Goal: Communication & Community: Participate in discussion

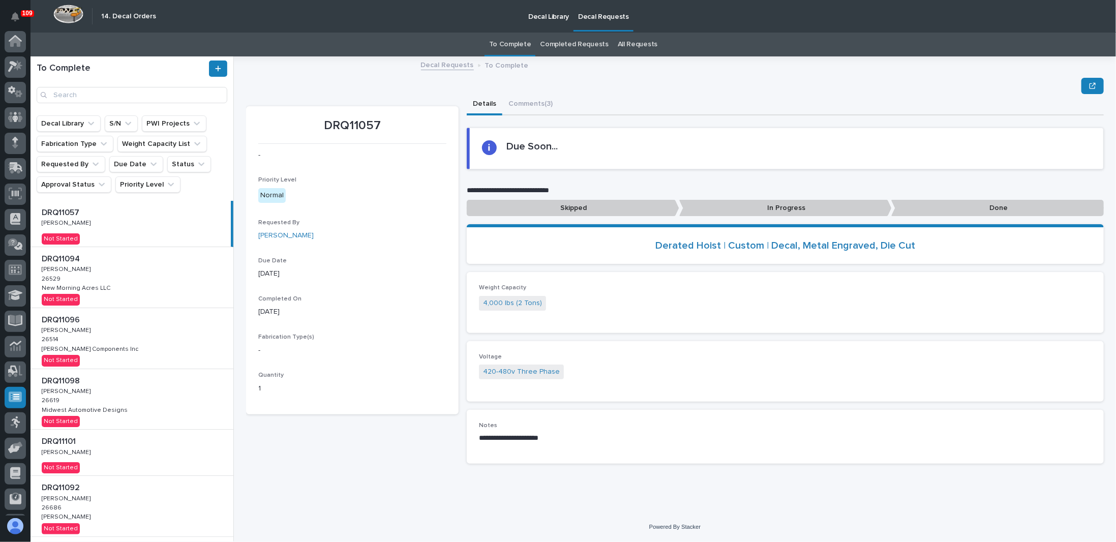
scroll to position [49, 0]
click at [17, 108] on div at bounding box center [15, 96] width 21 height 25
click at [27, 122] on div at bounding box center [15, 273] width 31 height 485
click at [25, 121] on div at bounding box center [15, 119] width 21 height 21
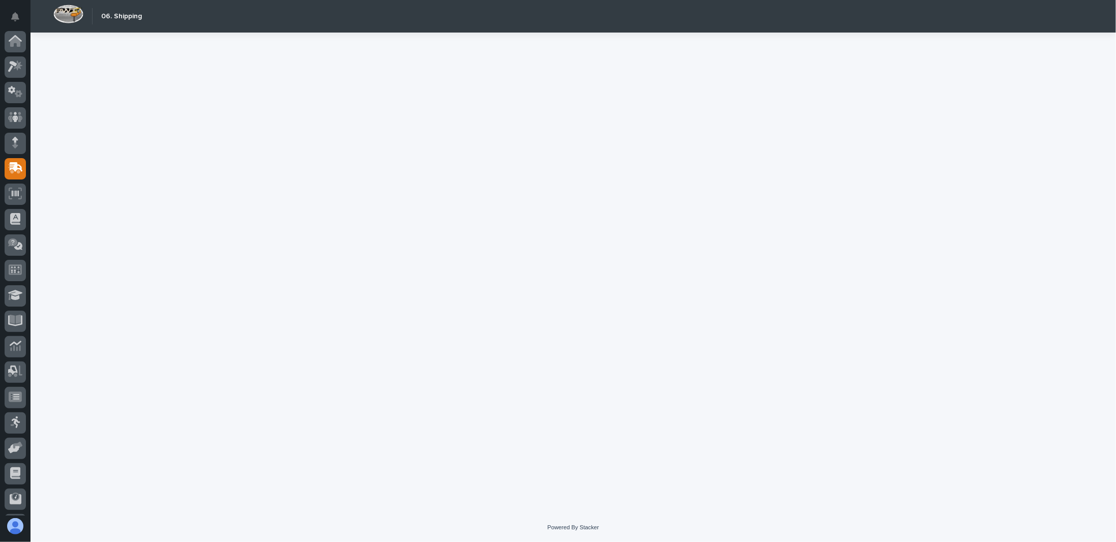
scroll to position [49, 0]
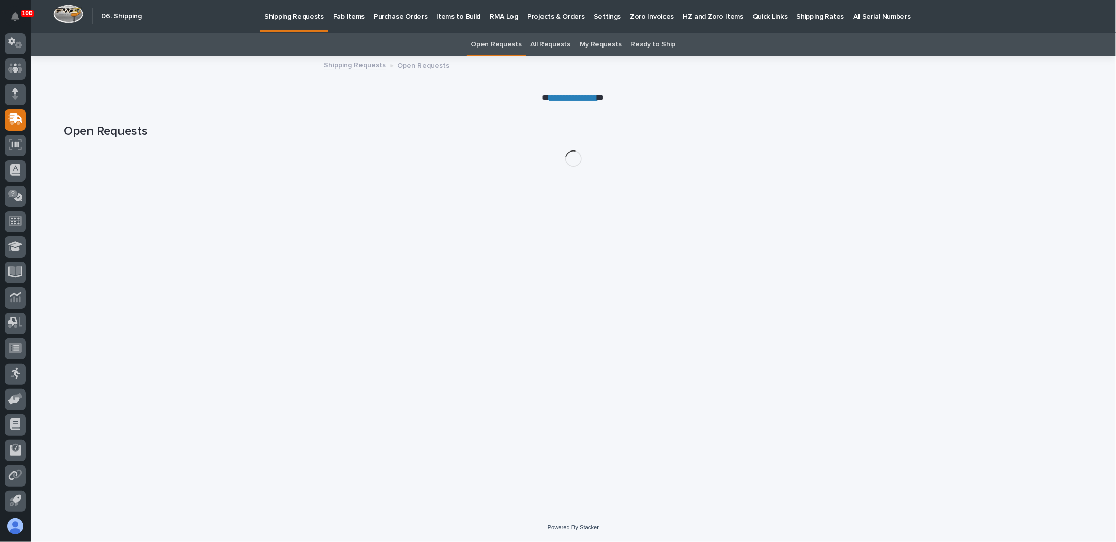
click at [587, 43] on link "My Requests" at bounding box center [601, 45] width 42 height 24
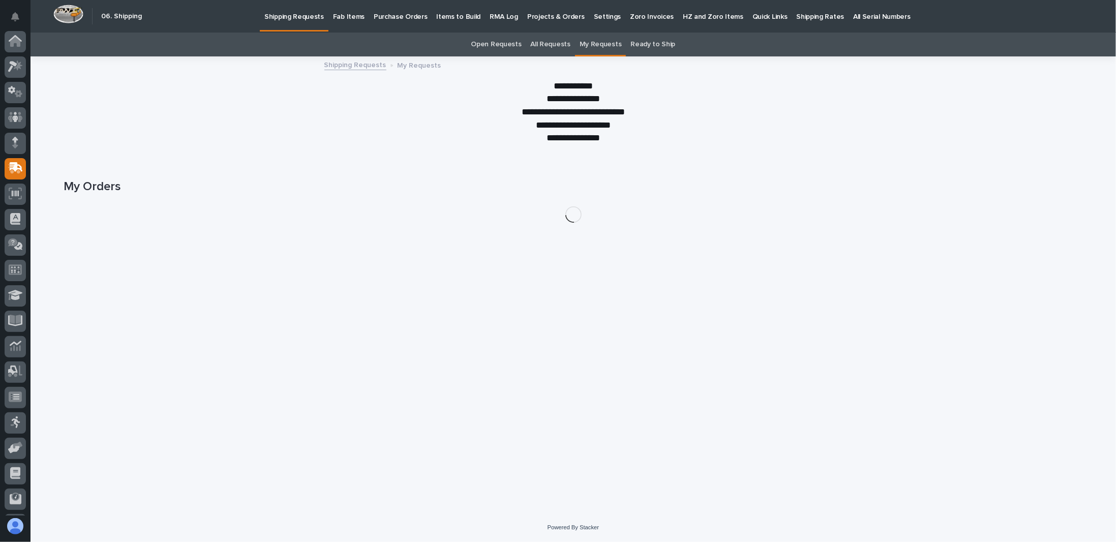
scroll to position [49, 0]
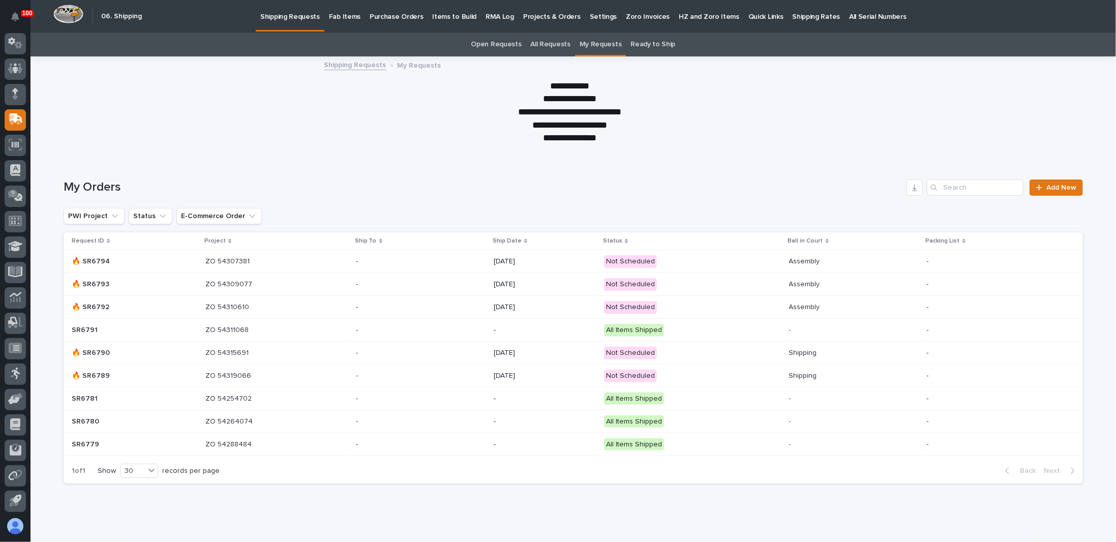
click at [329, 10] on p "Fab Items" at bounding box center [345, 10] width 32 height 21
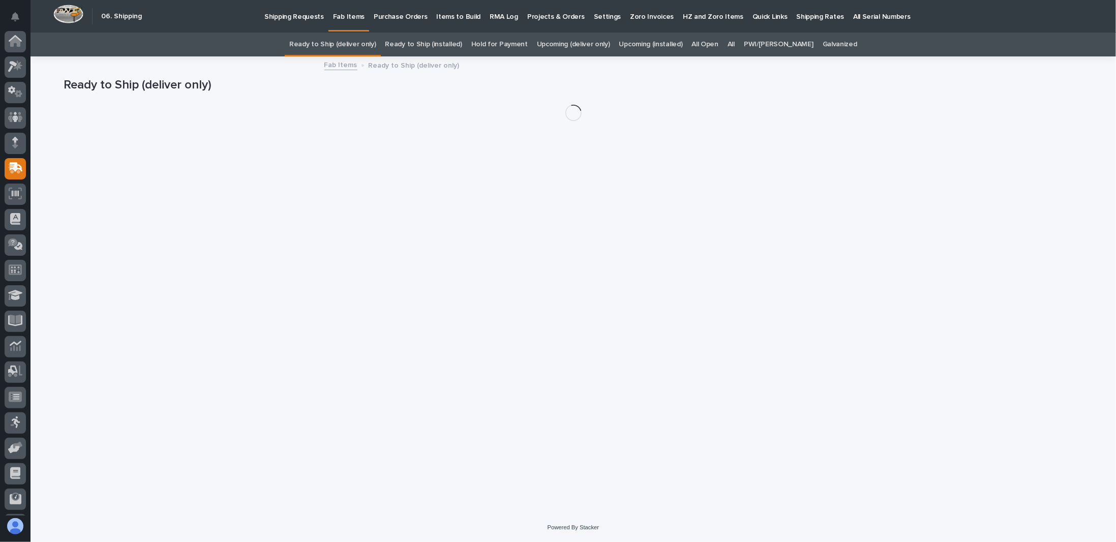
scroll to position [49, 0]
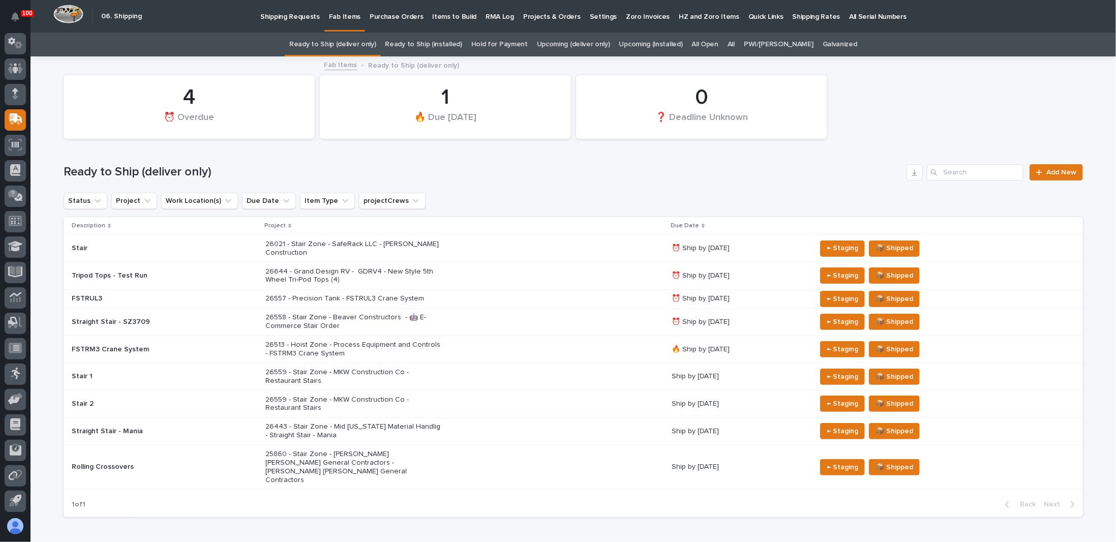
click at [607, 43] on link "Upcoming (deliver only)" at bounding box center [573, 45] width 73 height 24
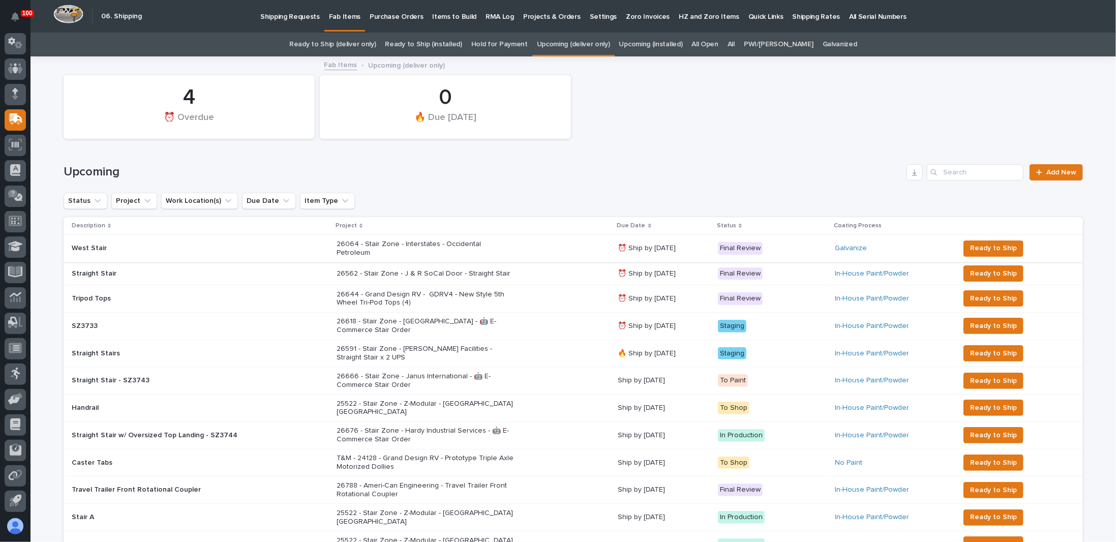
scroll to position [51, 0]
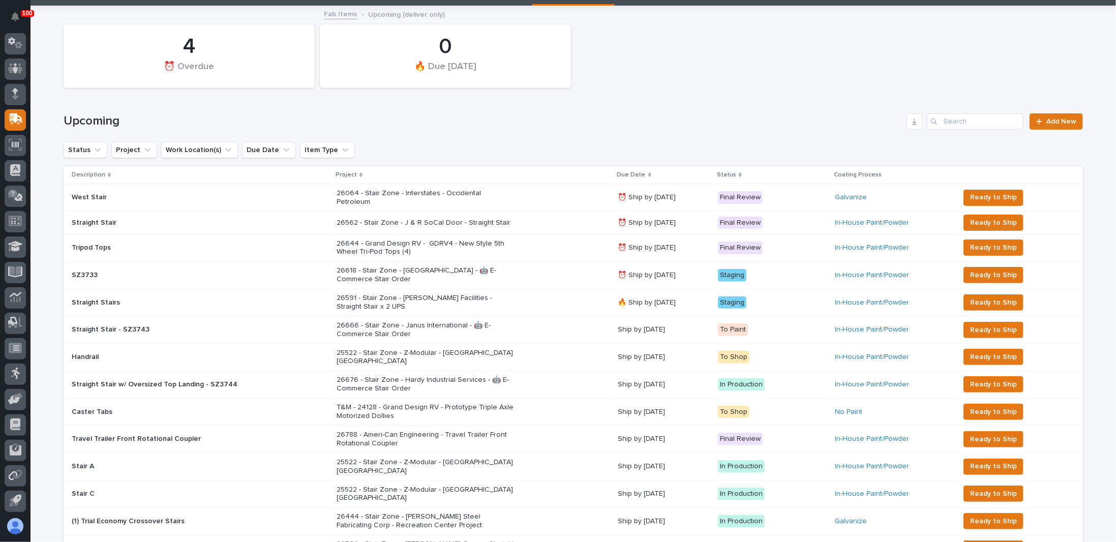
click at [540, 271] on div "26618 - Stair Zone - [GEOGRAPHIC_DATA] - 🤖 E-Commerce Stair Order" at bounding box center [473, 274] width 273 height 25
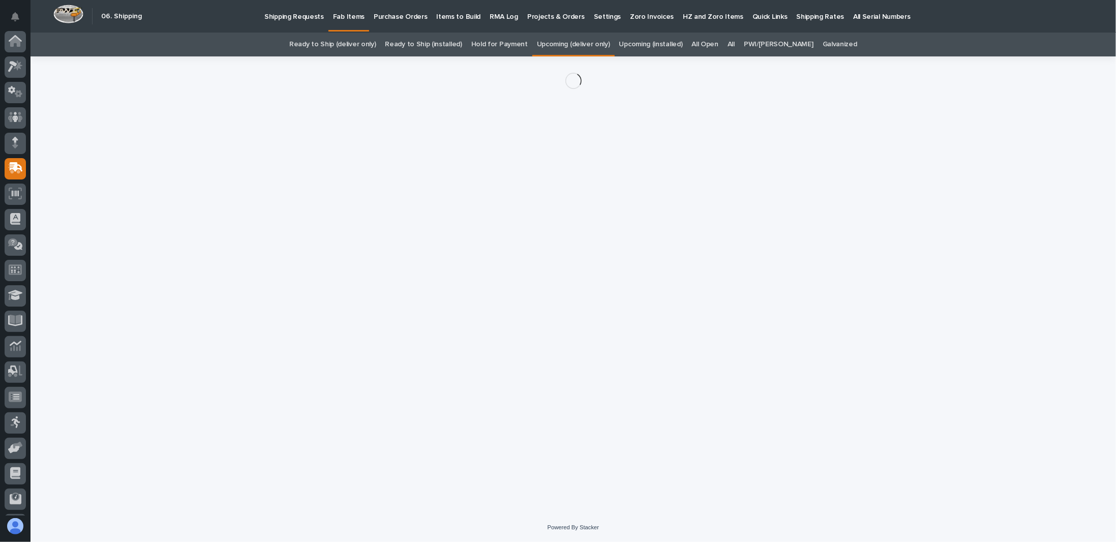
scroll to position [49, 0]
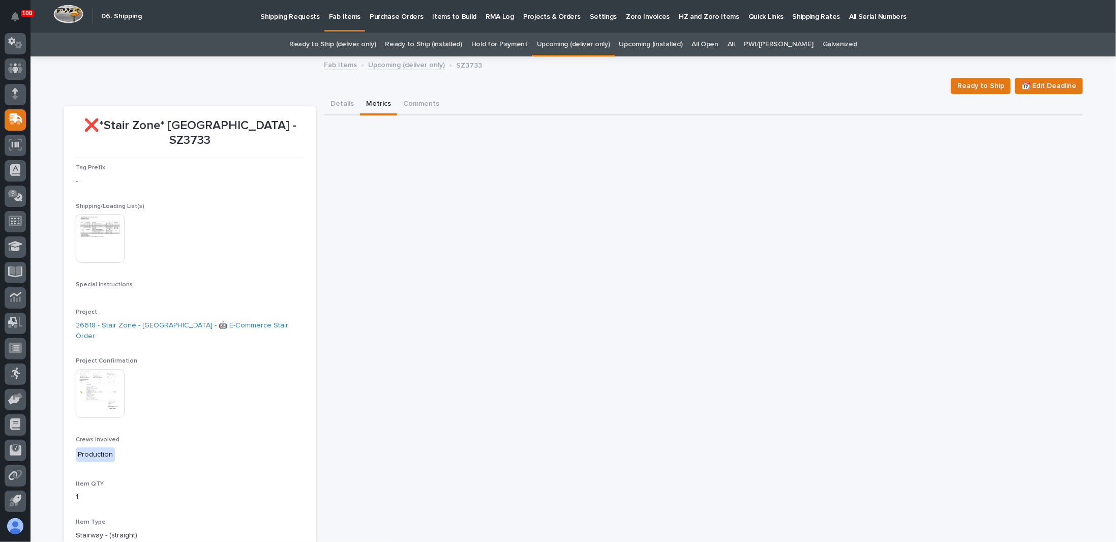
click at [376, 105] on button "Metrics" at bounding box center [378, 104] width 37 height 21
drag, startPoint x: 408, startPoint y: 112, endPoint x: 413, endPoint y: 108, distance: 6.5
click at [408, 112] on button "Comments" at bounding box center [421, 104] width 48 height 21
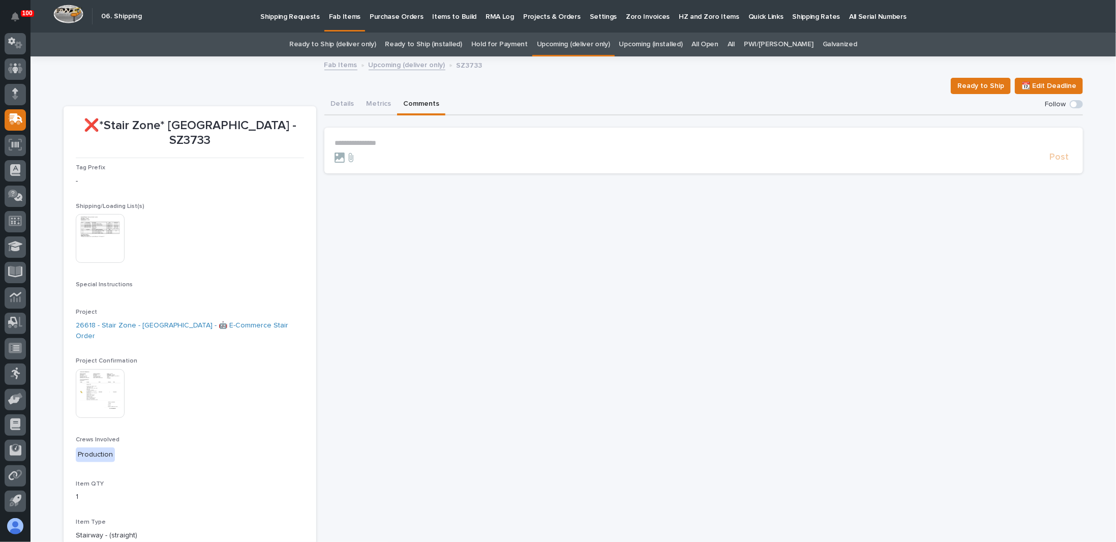
click at [397, 146] on p "**********" at bounding box center [704, 143] width 738 height 9
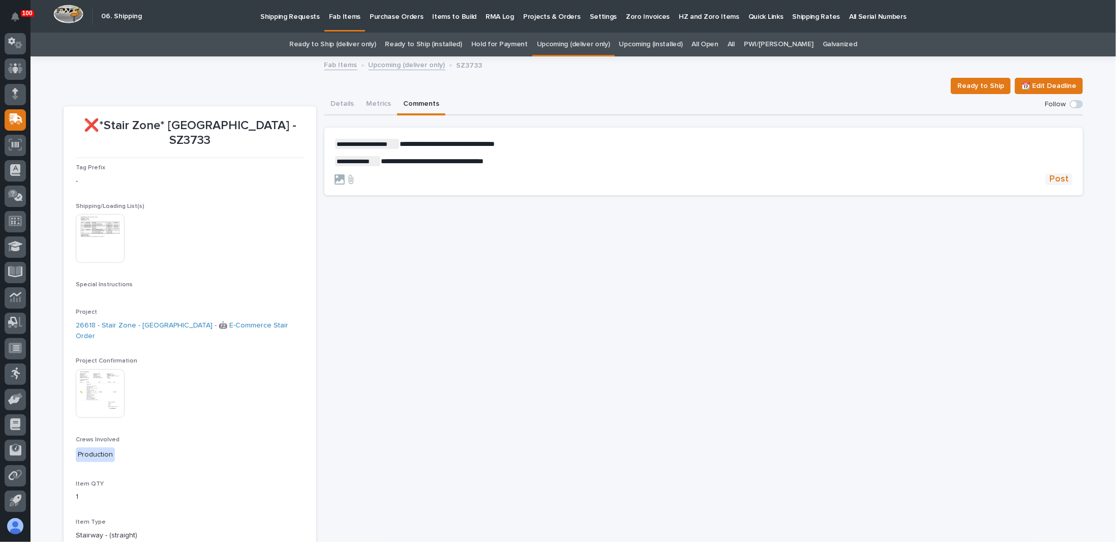
click at [1061, 176] on span "Post" at bounding box center [1058, 179] width 19 height 12
click at [99, 236] on img at bounding box center [100, 238] width 49 height 49
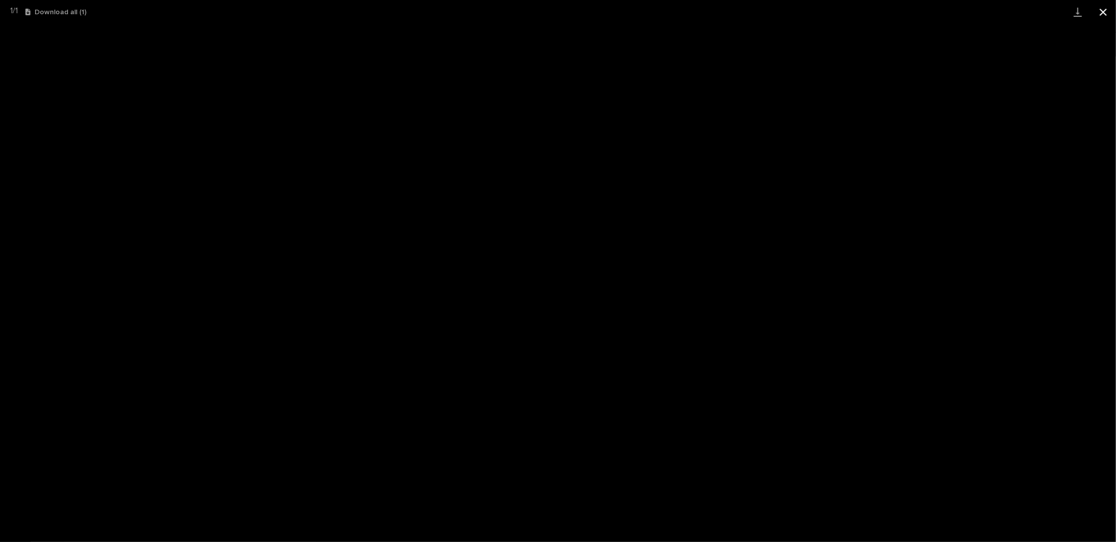
click at [1102, 14] on button "Close gallery" at bounding box center [1103, 12] width 25 height 24
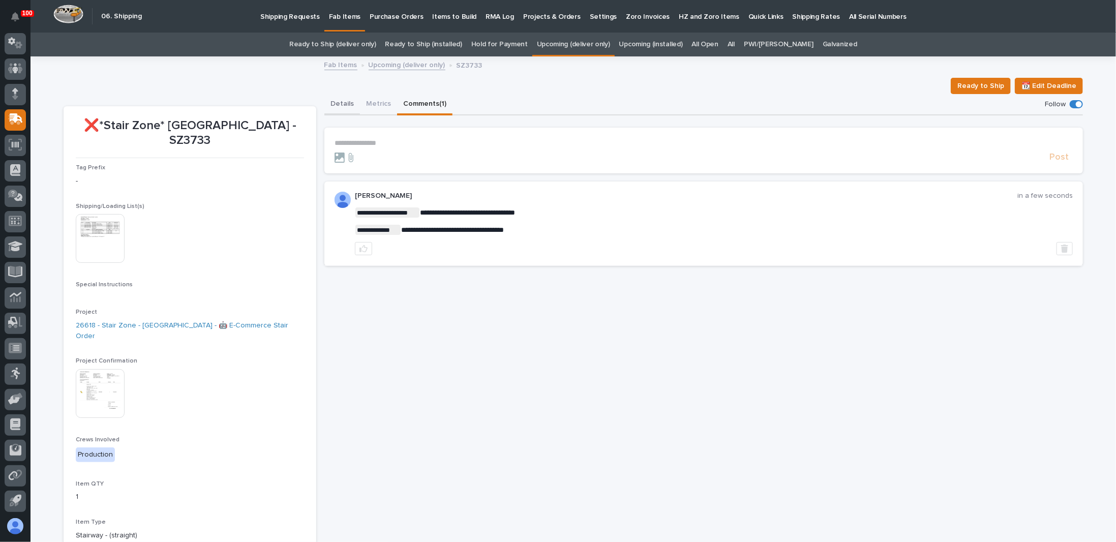
click at [334, 103] on button "Details" at bounding box center [342, 104] width 36 height 21
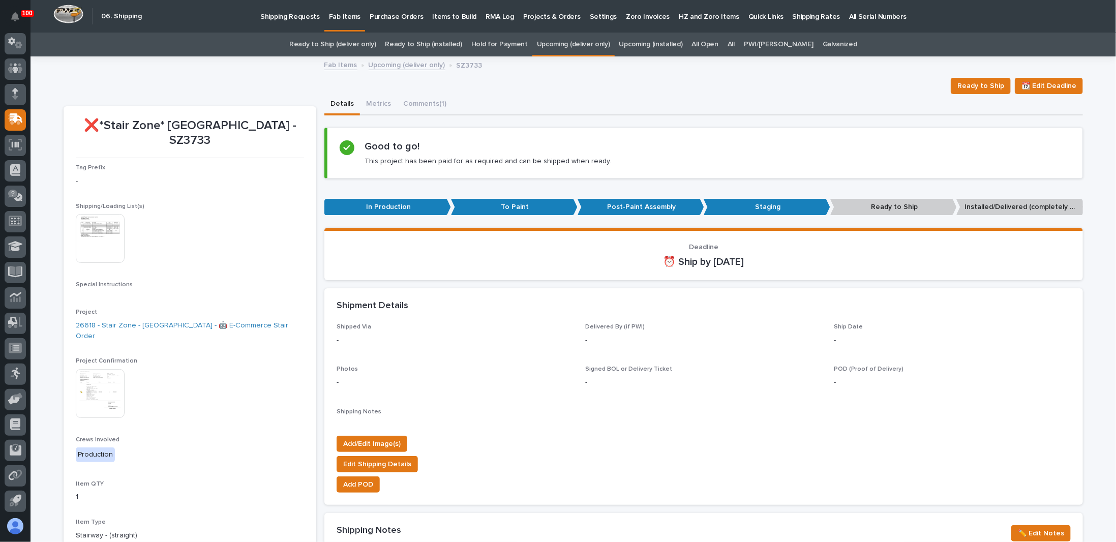
click at [387, 66] on link "Upcoming (deliver only)" at bounding box center [407, 64] width 77 height 12
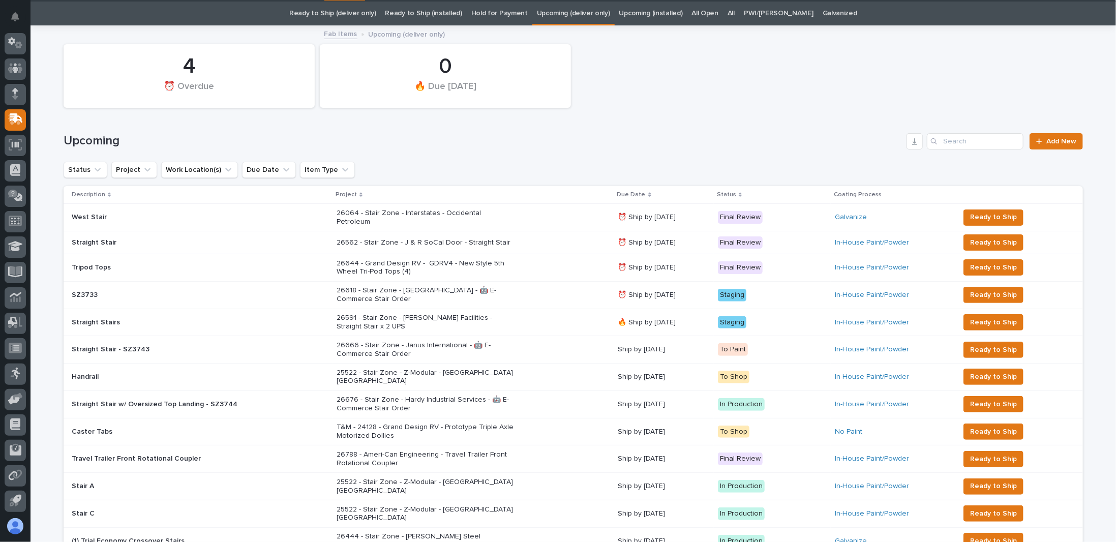
scroll to position [32, 0]
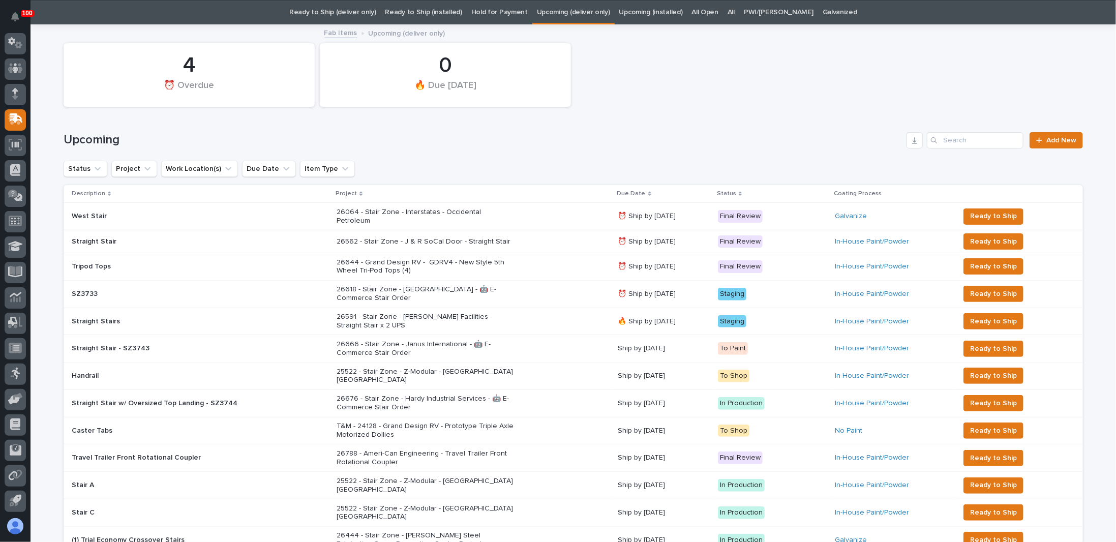
click at [424, 313] on p "26591 - Stair Zone - [PERSON_NAME] Facilities - Straight Stair x 2 UPS" at bounding box center [426, 321] width 178 height 17
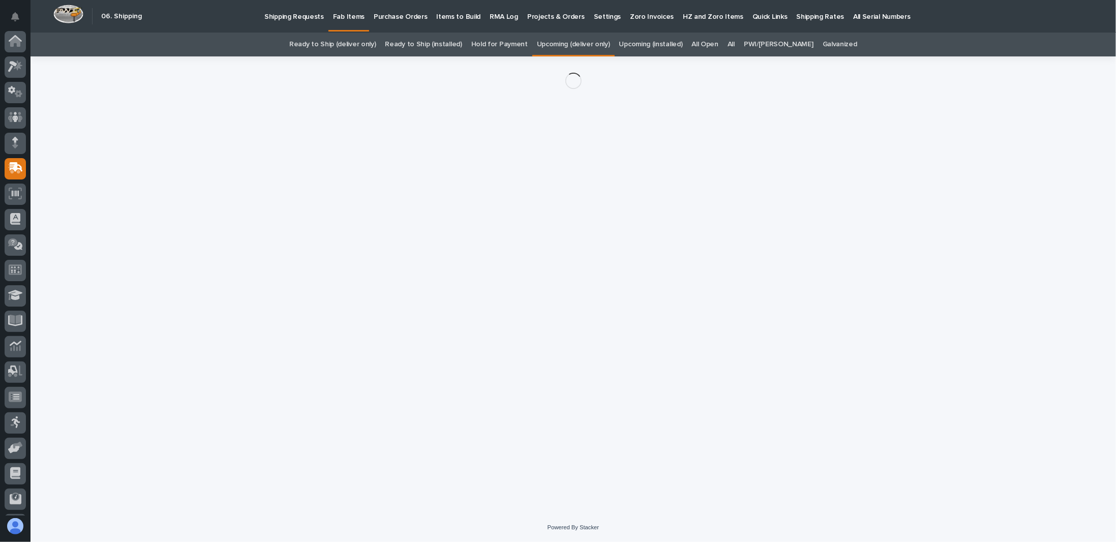
scroll to position [49, 0]
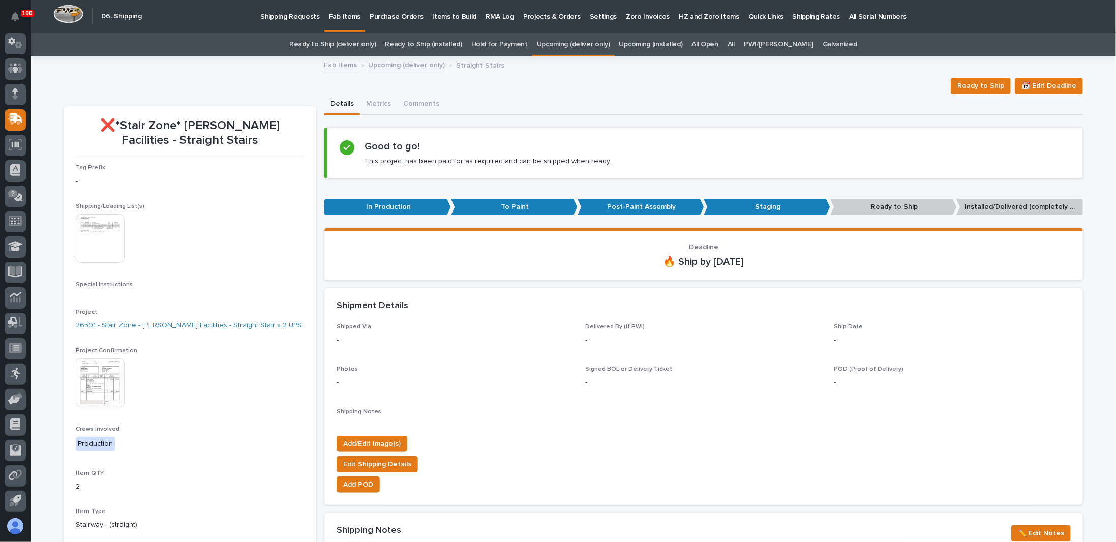
click at [403, 68] on link "Upcoming (deliver only)" at bounding box center [407, 64] width 77 height 12
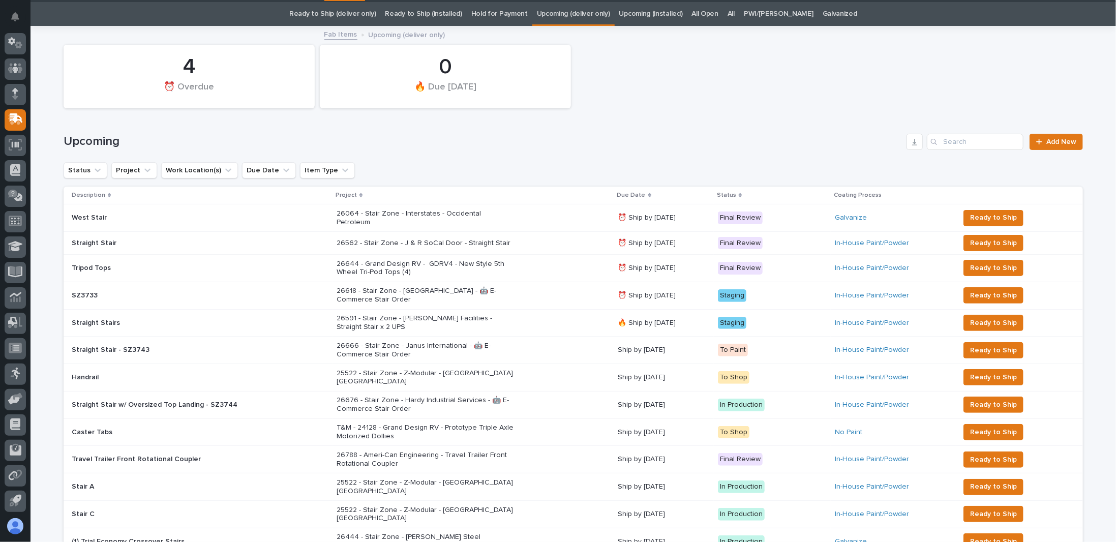
scroll to position [32, 0]
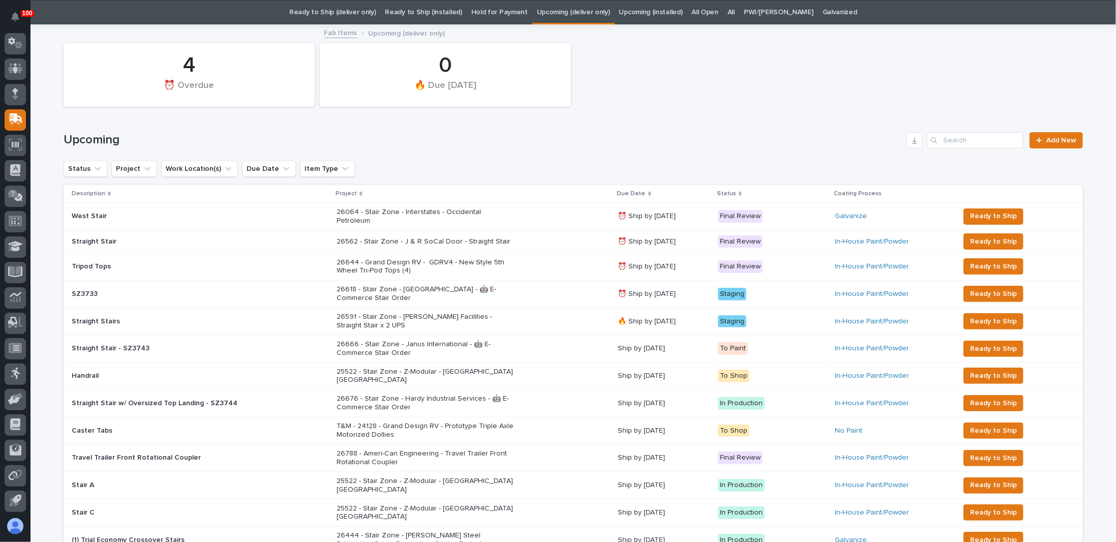
click at [562, 287] on div "26618 - Stair Zone - [GEOGRAPHIC_DATA] - 🤖 E-Commerce Stair Order" at bounding box center [473, 293] width 273 height 25
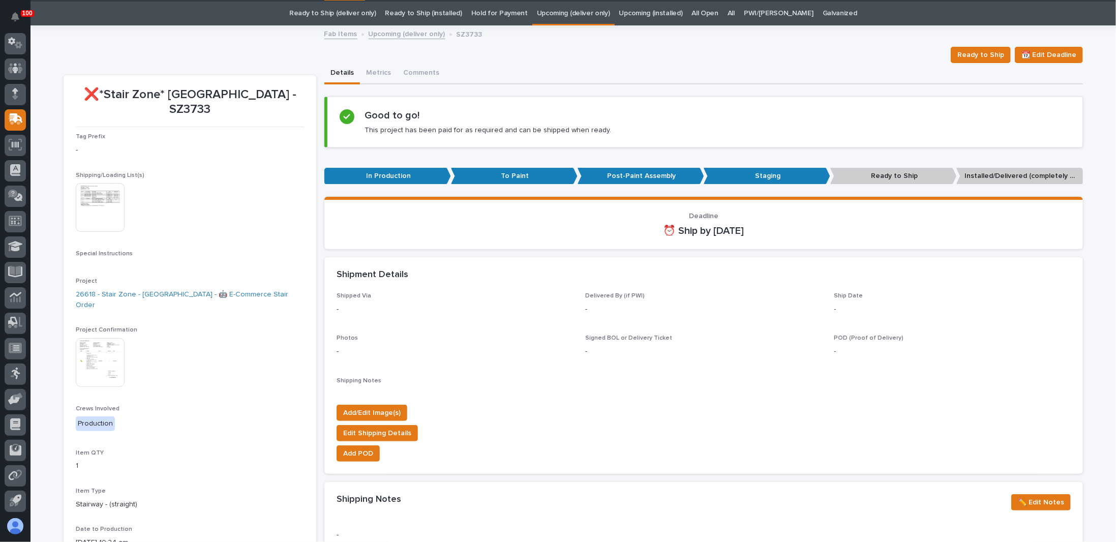
scroll to position [32, 0]
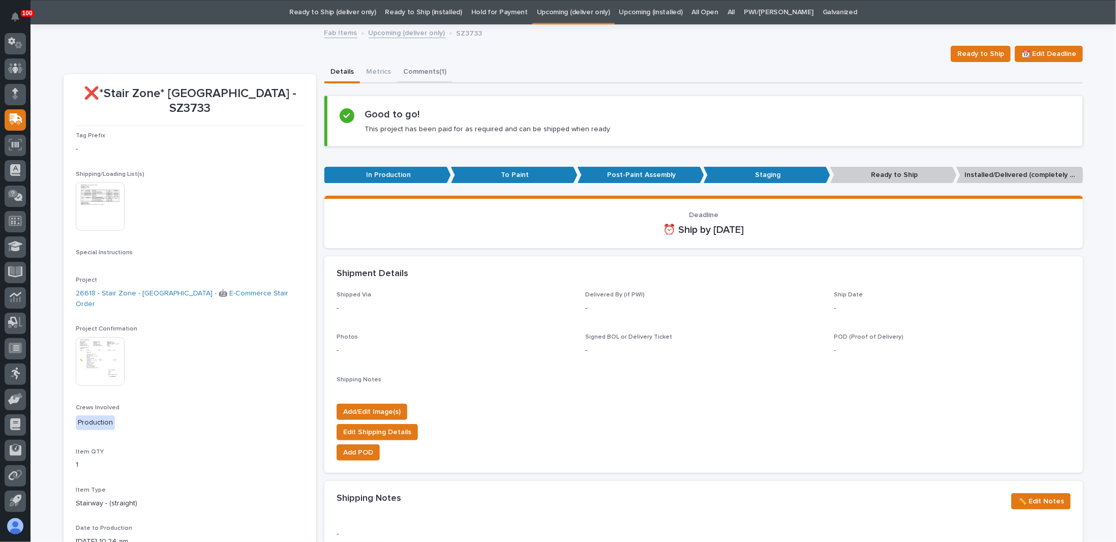
click at [422, 69] on button "Comments (1)" at bounding box center [424, 72] width 55 height 21
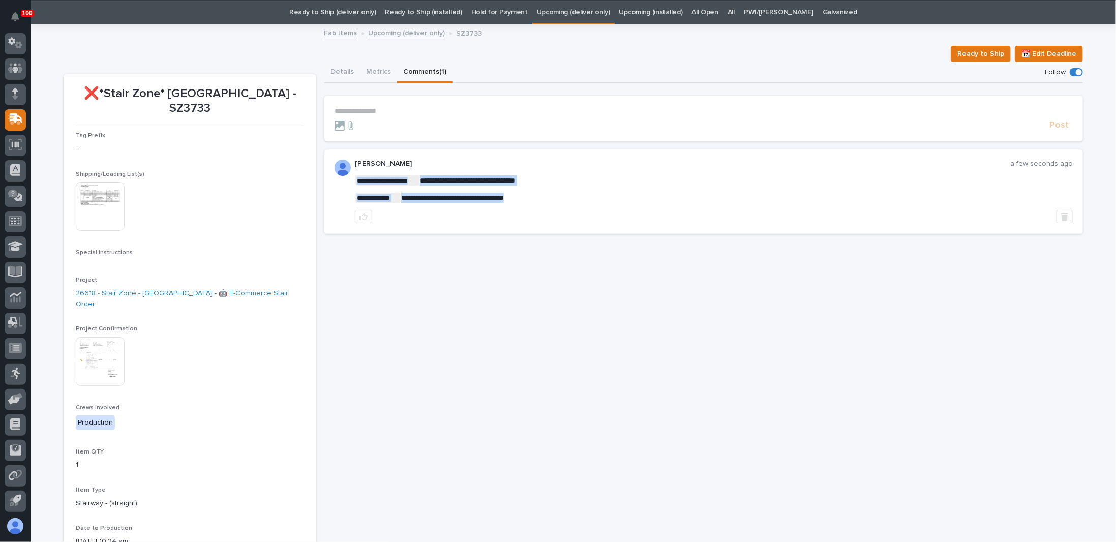
drag, startPoint x: 533, startPoint y: 194, endPoint x: 566, endPoint y: 202, distance: 33.4
click at [488, 311] on div "**********" at bounding box center [703, 353] width 759 height 582
click at [347, 69] on button "Details" at bounding box center [342, 72] width 36 height 21
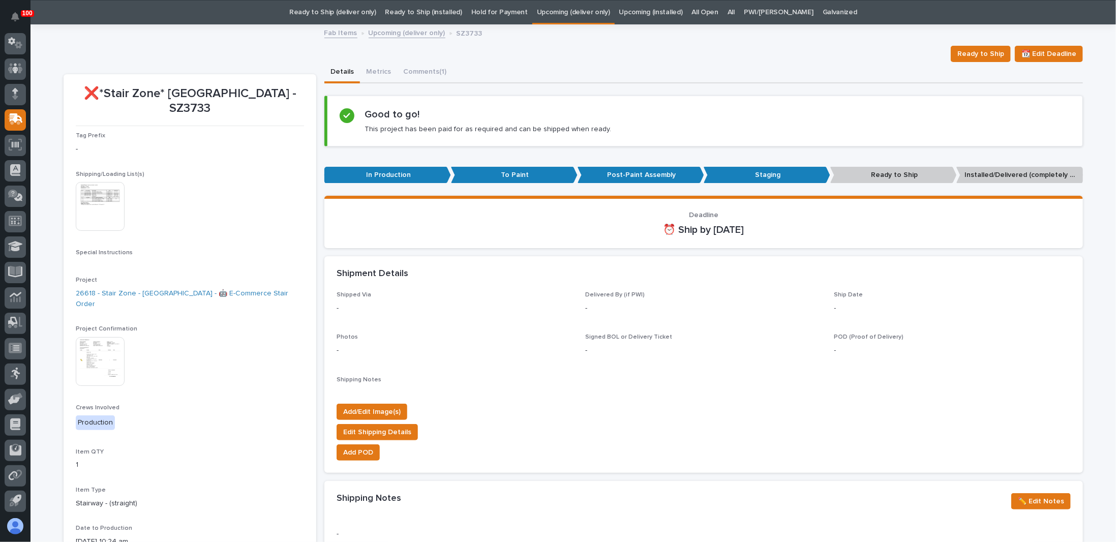
click at [390, 38] on div "Fab Items Upcoming (deliver only) SZ3733" at bounding box center [573, 33] width 508 height 14
click at [393, 34] on link "Upcoming (deliver only)" at bounding box center [407, 32] width 77 height 12
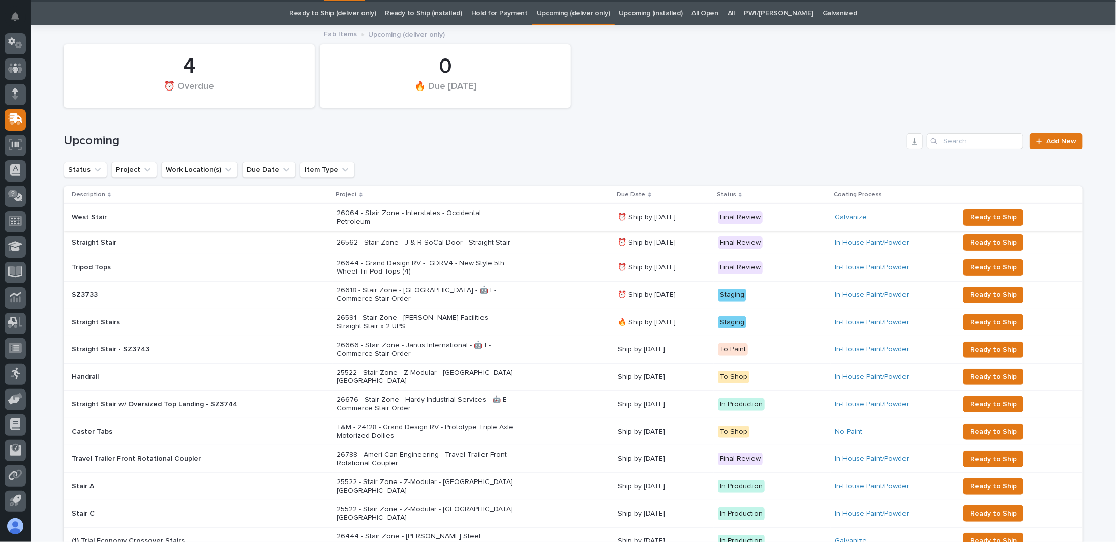
scroll to position [32, 0]
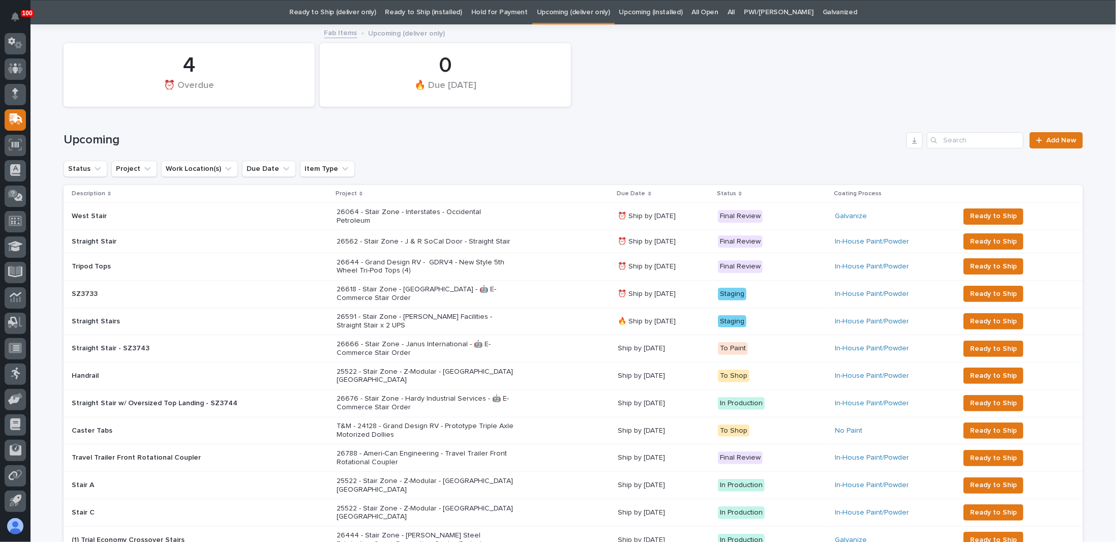
click at [405, 313] on p "26591 - Stair Zone - [PERSON_NAME] Facilities - Straight Stair x 2 UPS" at bounding box center [426, 321] width 178 height 17
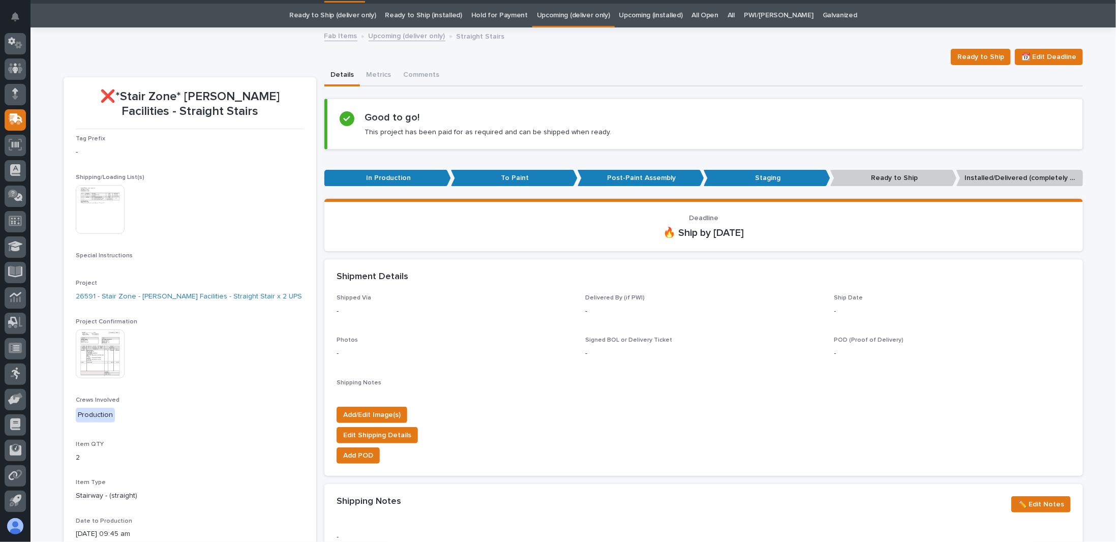
scroll to position [32, 0]
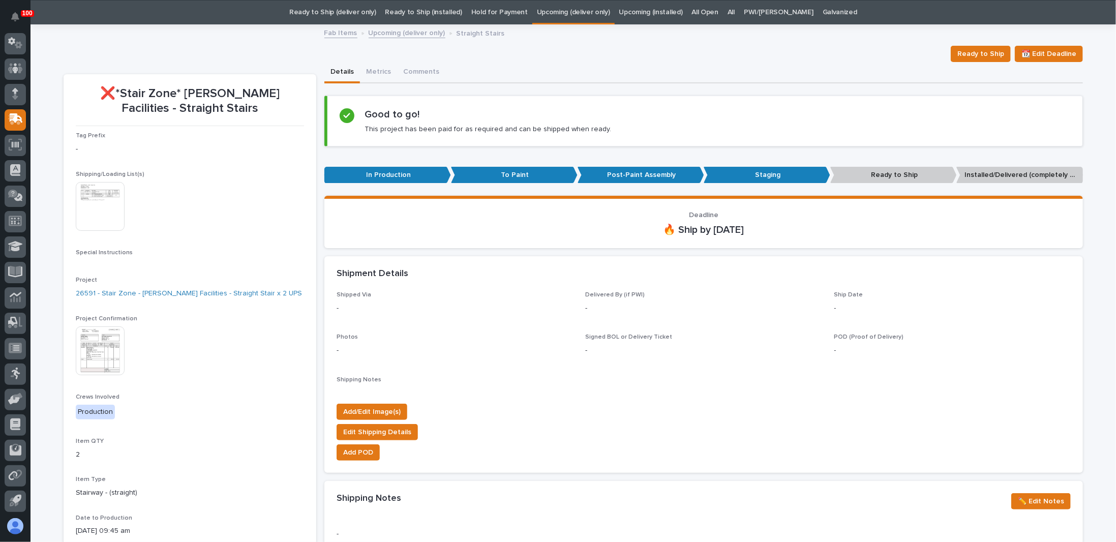
click at [423, 86] on div "Loading... Saving… Loading... Saving… Shipping Notes ✏️ Edit Notes Loading... S…" at bounding box center [703, 428] width 759 height 687
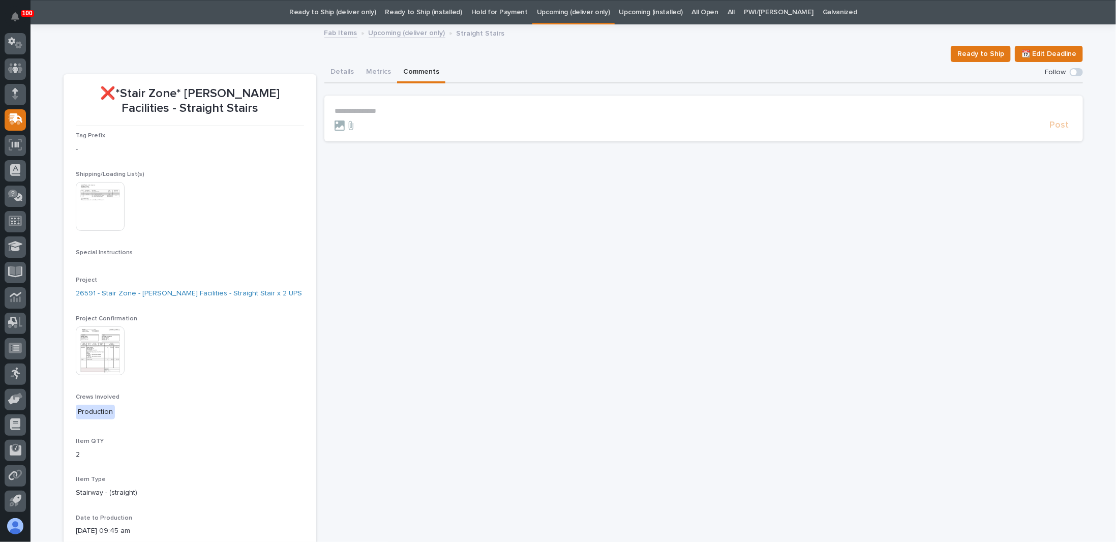
click at [419, 73] on button "Comments" at bounding box center [421, 72] width 48 height 21
click at [410, 114] on p "**********" at bounding box center [704, 111] width 738 height 9
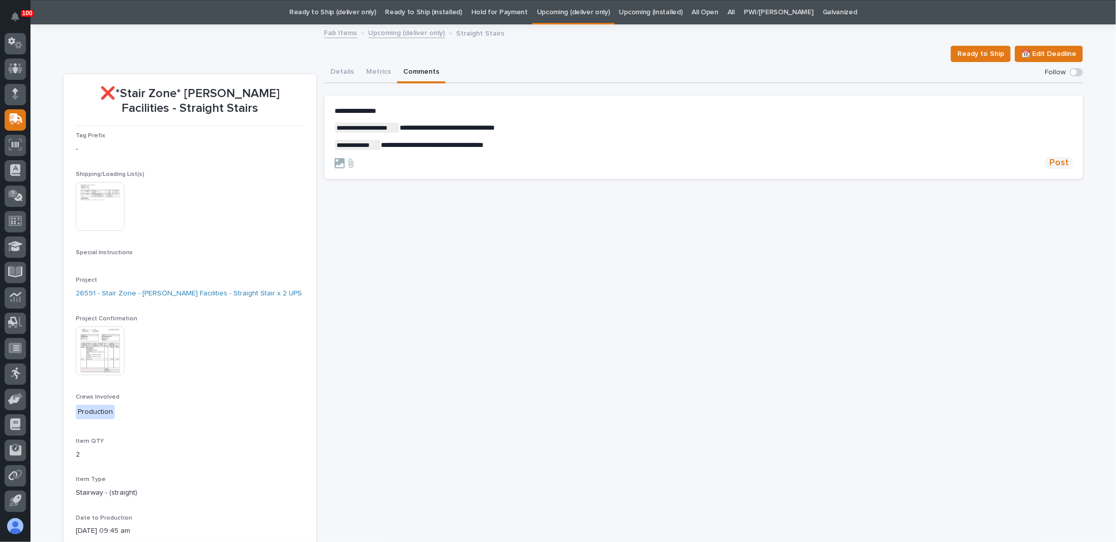
click at [1047, 157] on button "Post" at bounding box center [1058, 163] width 27 height 12
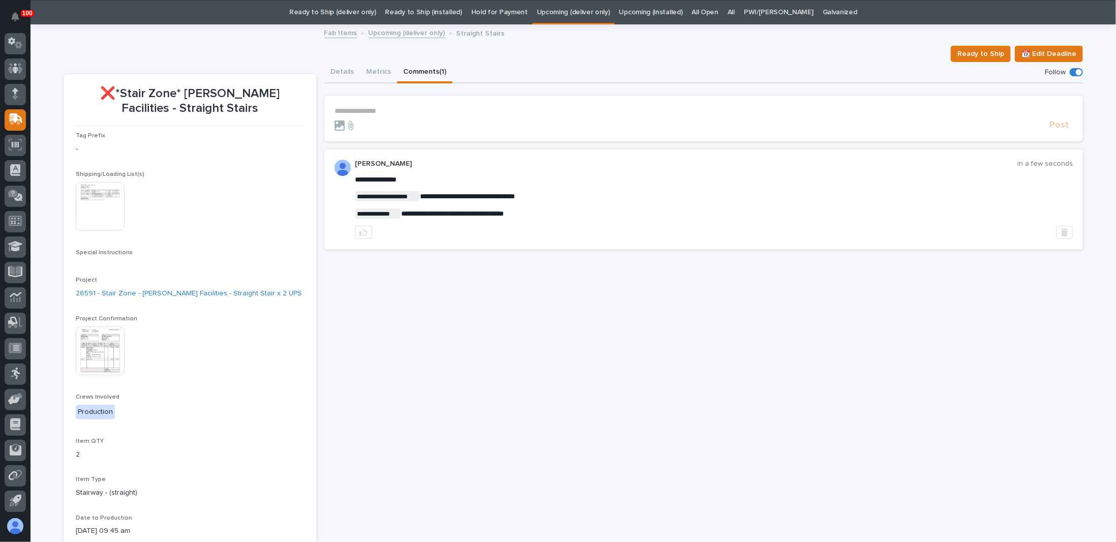
click at [397, 34] on link "Upcoming (deliver only)" at bounding box center [407, 32] width 77 height 12
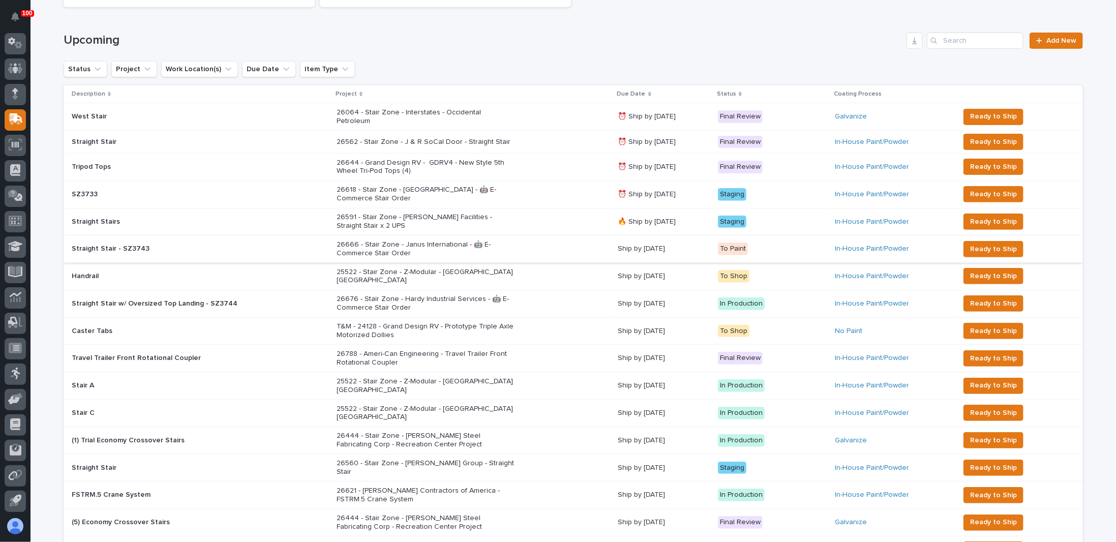
scroll to position [134, 0]
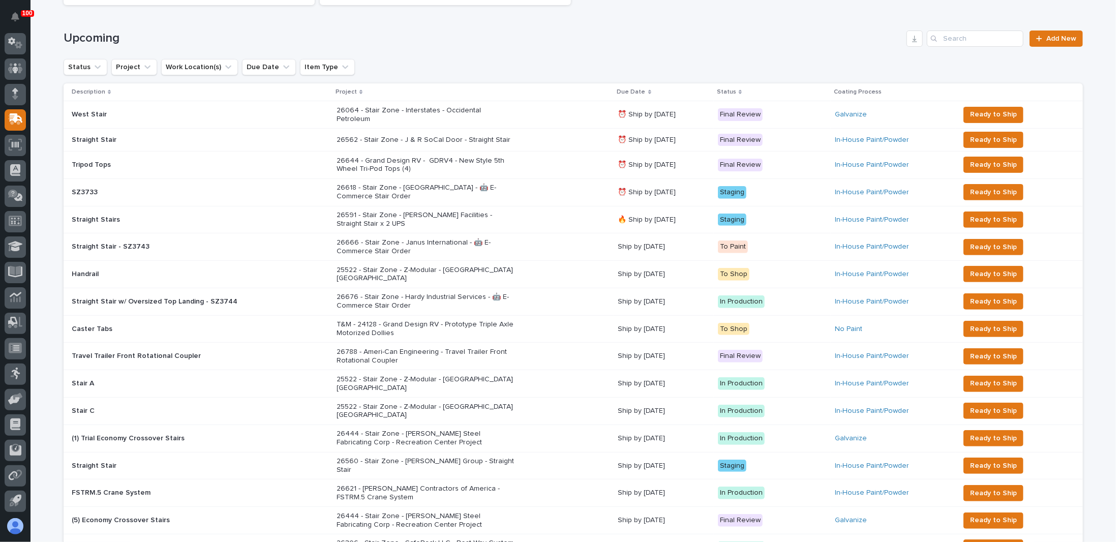
click at [373, 243] on p "26666 - Stair Zone - Janus International - 🤖 E-Commerce Stair Order" at bounding box center [426, 246] width 178 height 17
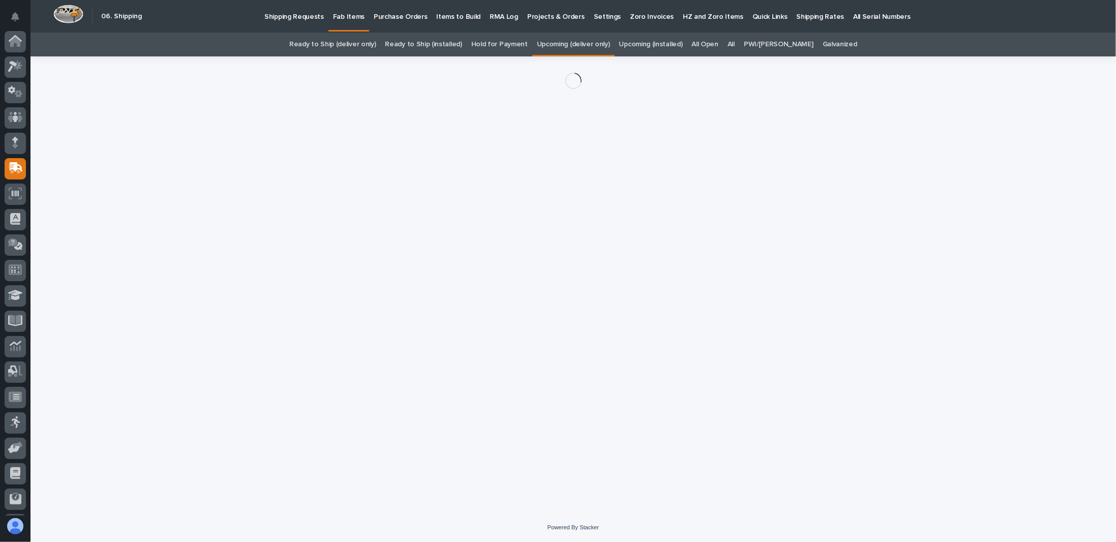
scroll to position [49, 0]
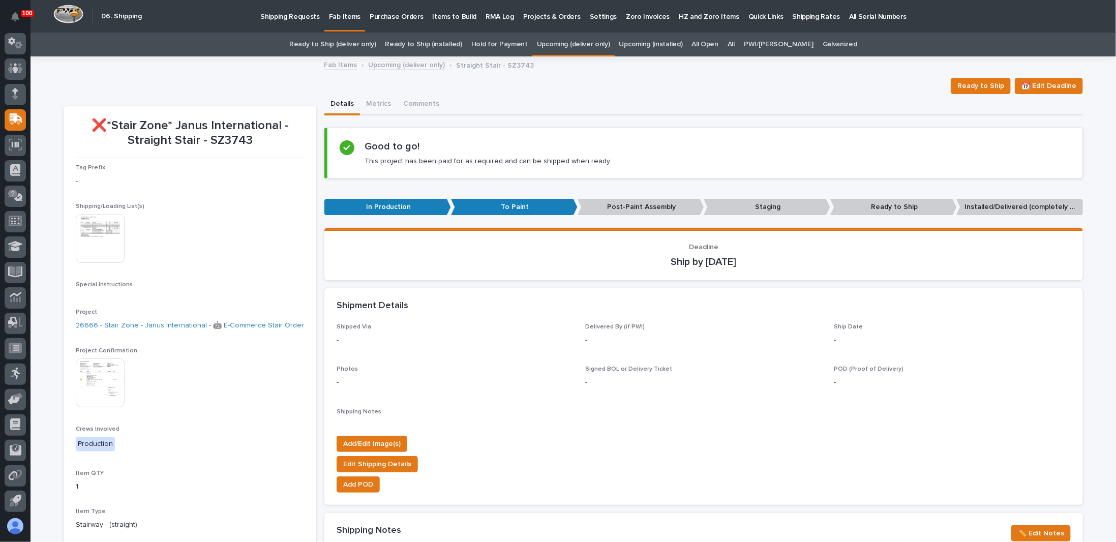
click at [112, 242] on img at bounding box center [100, 238] width 49 height 49
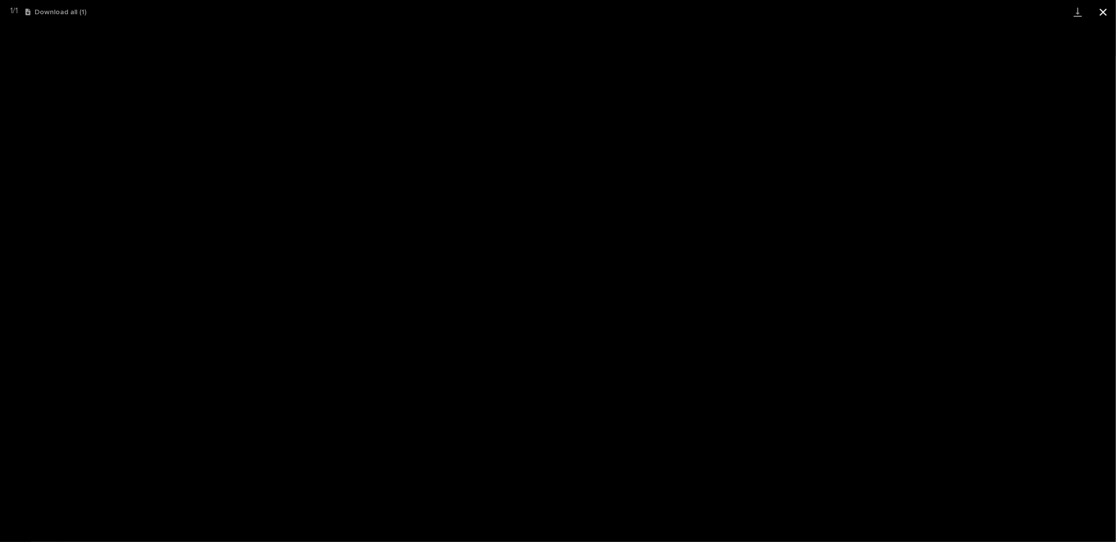
click at [1099, 8] on button "Close gallery" at bounding box center [1103, 12] width 25 height 24
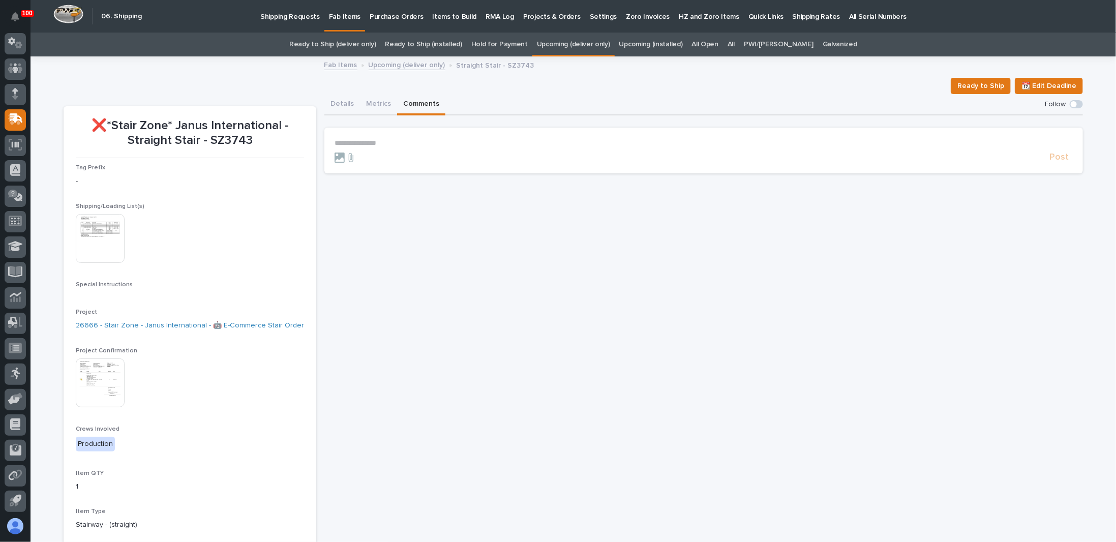
click at [415, 102] on button "Comments" at bounding box center [421, 104] width 48 height 21
click at [93, 374] on img at bounding box center [100, 382] width 49 height 49
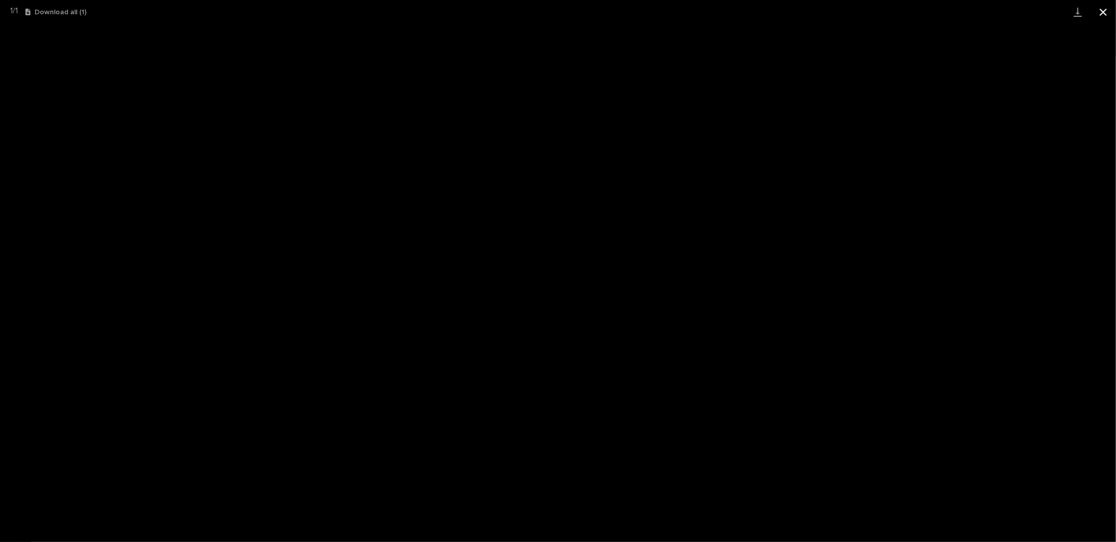
click at [1097, 10] on button "Close gallery" at bounding box center [1103, 12] width 25 height 24
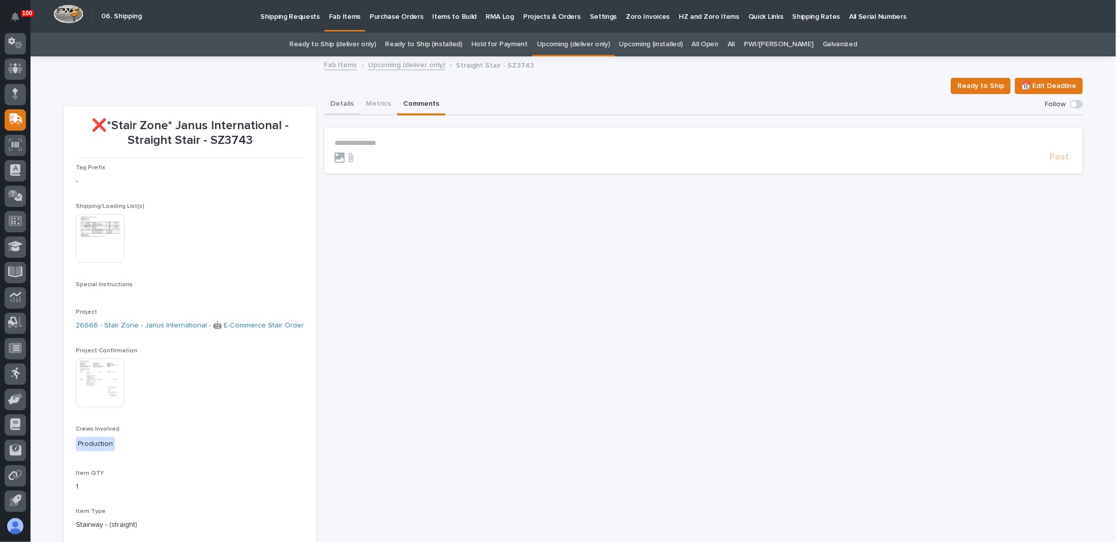
click at [336, 105] on button "Details" at bounding box center [342, 104] width 36 height 21
click at [415, 101] on button "Comments" at bounding box center [421, 104] width 48 height 21
click at [386, 146] on p "**********" at bounding box center [704, 143] width 738 height 9
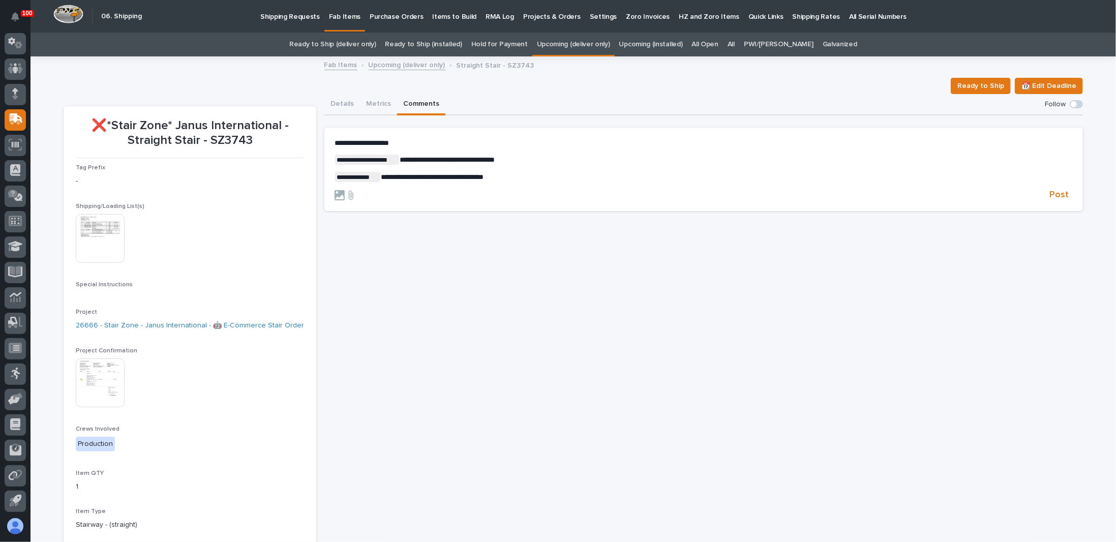
click at [484, 176] on span "**********" at bounding box center [432, 176] width 103 height 7
drag, startPoint x: 415, startPoint y: 145, endPoint x: 322, endPoint y: 137, distance: 93.4
click at [324, 137] on section "**********" at bounding box center [703, 169] width 759 height 83
click at [1057, 194] on span "Post" at bounding box center [1058, 197] width 19 height 12
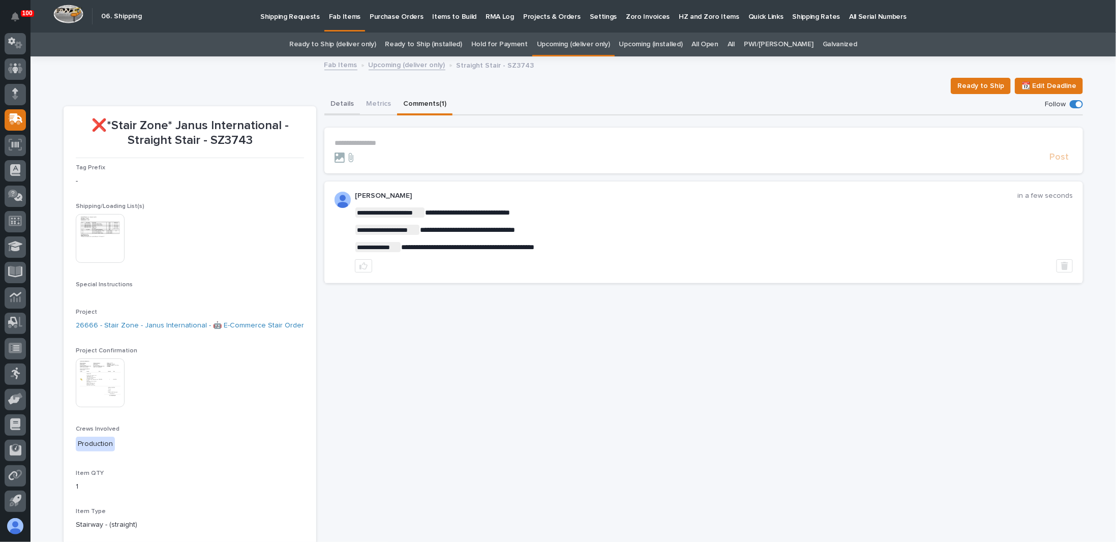
click at [343, 108] on button "Details" at bounding box center [342, 104] width 36 height 21
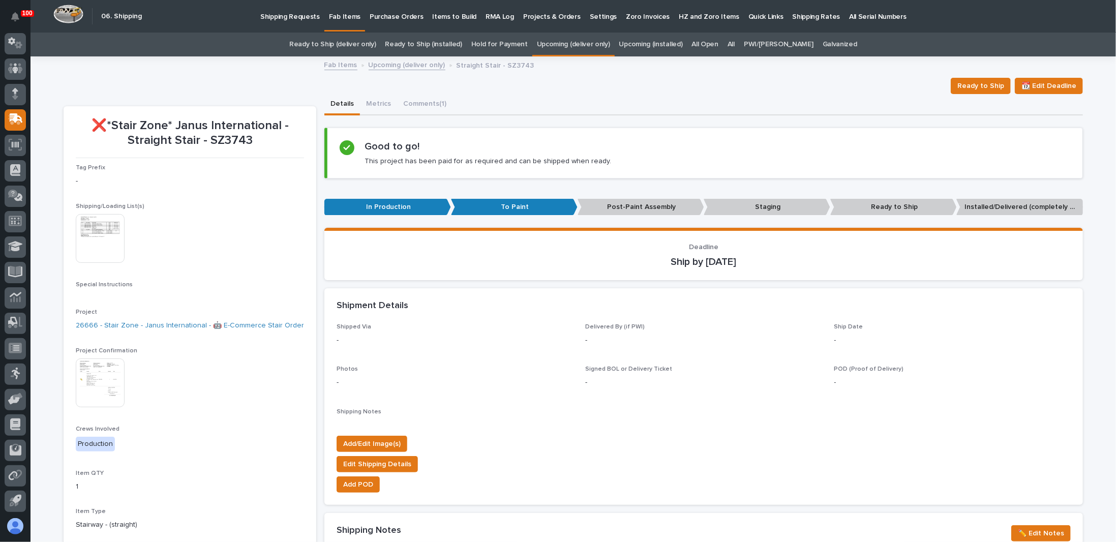
click at [390, 63] on link "Upcoming (deliver only)" at bounding box center [407, 64] width 77 height 12
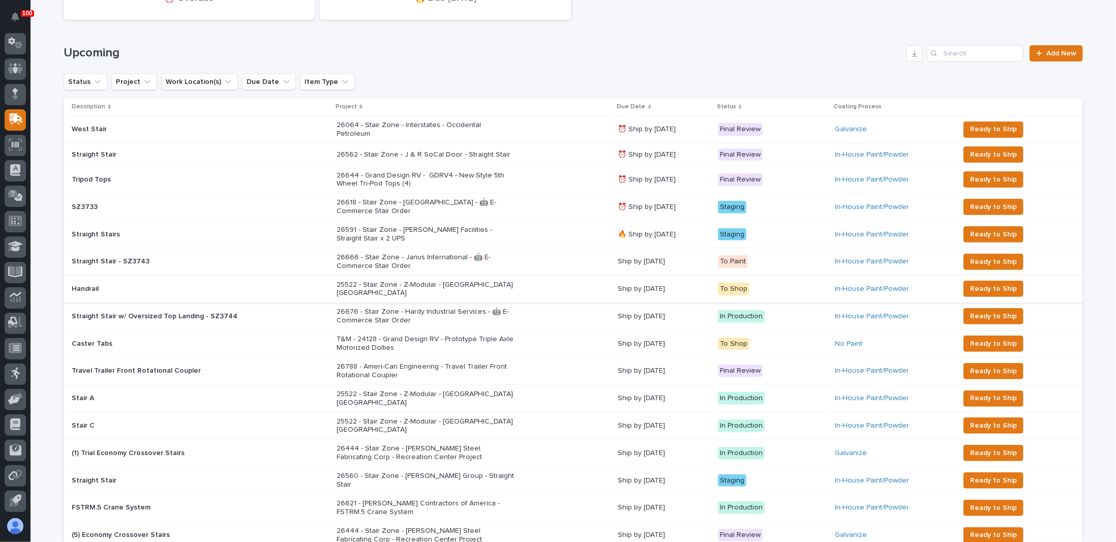
scroll to position [134, 0]
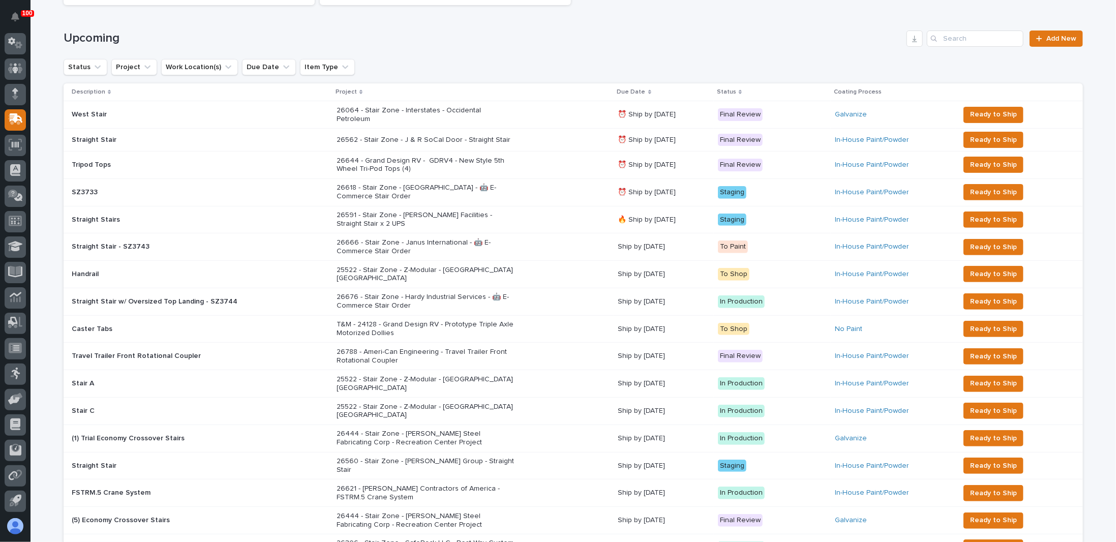
click at [529, 294] on div "26676 - Stair Zone - Hardy Industrial Services - 🤖 E-Commerce Stair Order" at bounding box center [473, 301] width 273 height 25
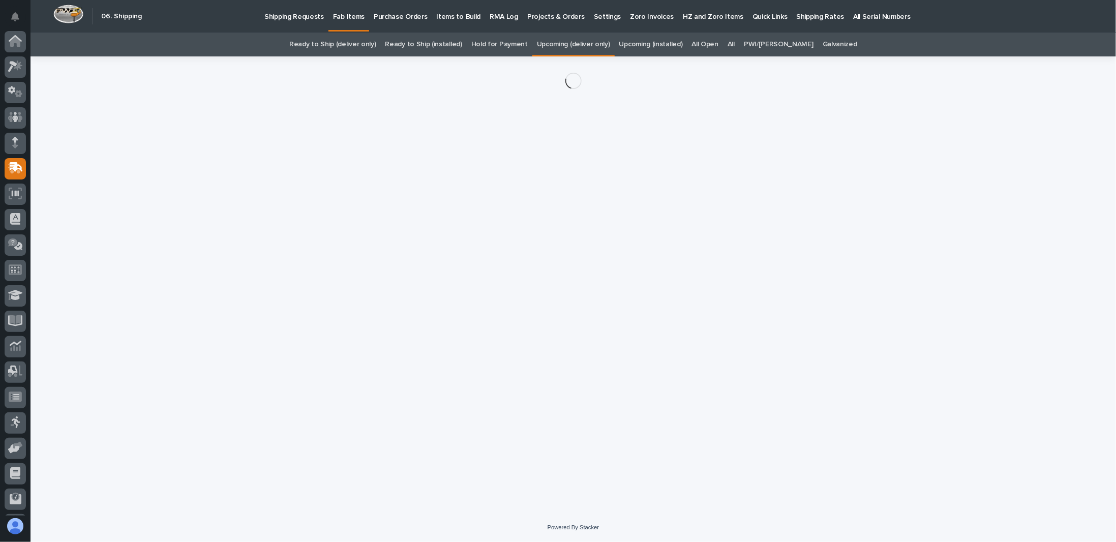
scroll to position [49, 0]
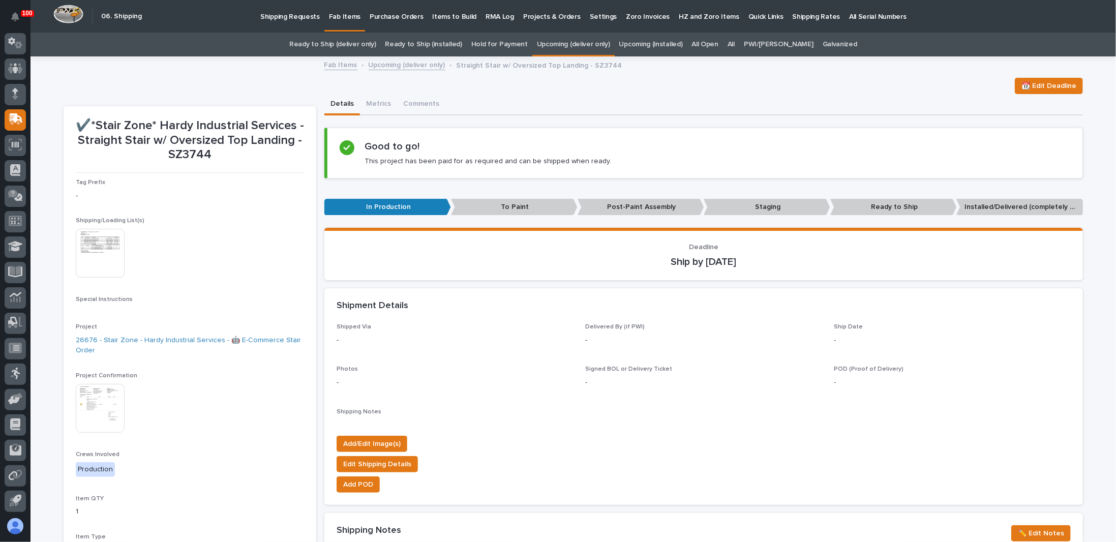
click at [114, 249] on img at bounding box center [100, 253] width 49 height 49
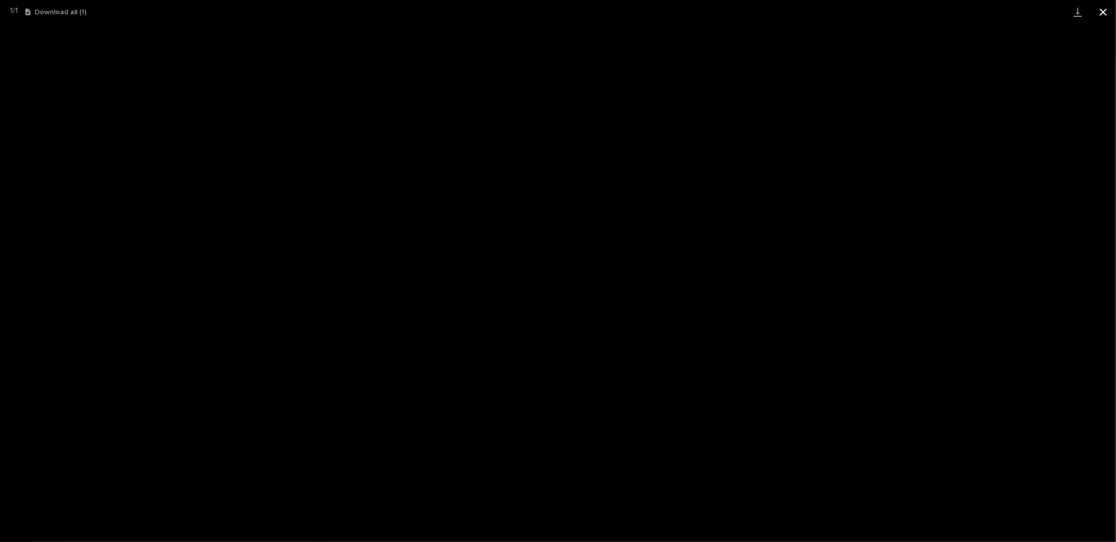
click at [1103, 13] on button "Close gallery" at bounding box center [1103, 12] width 25 height 24
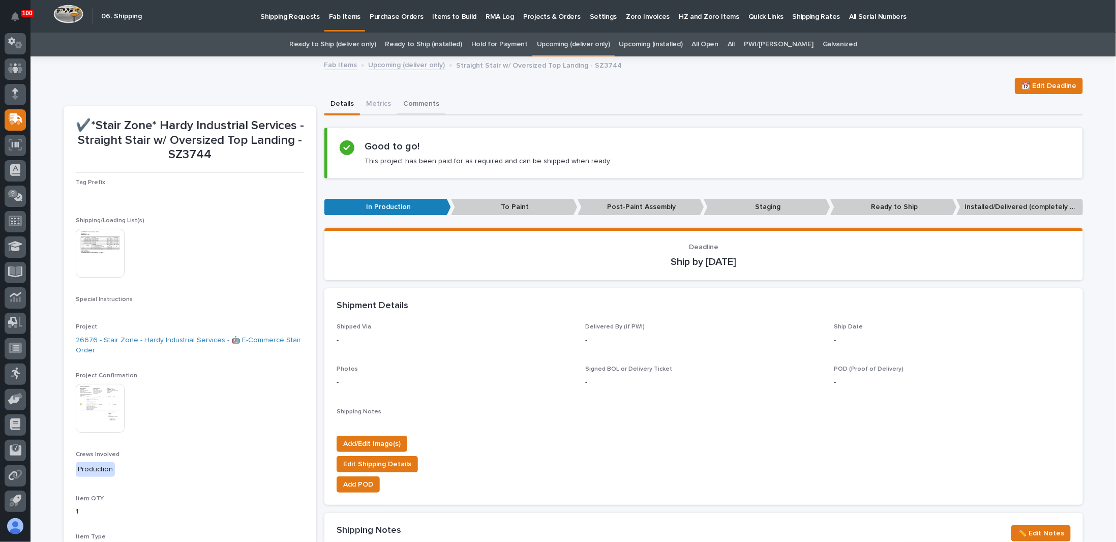
click at [405, 102] on button "Comments" at bounding box center [421, 104] width 48 height 21
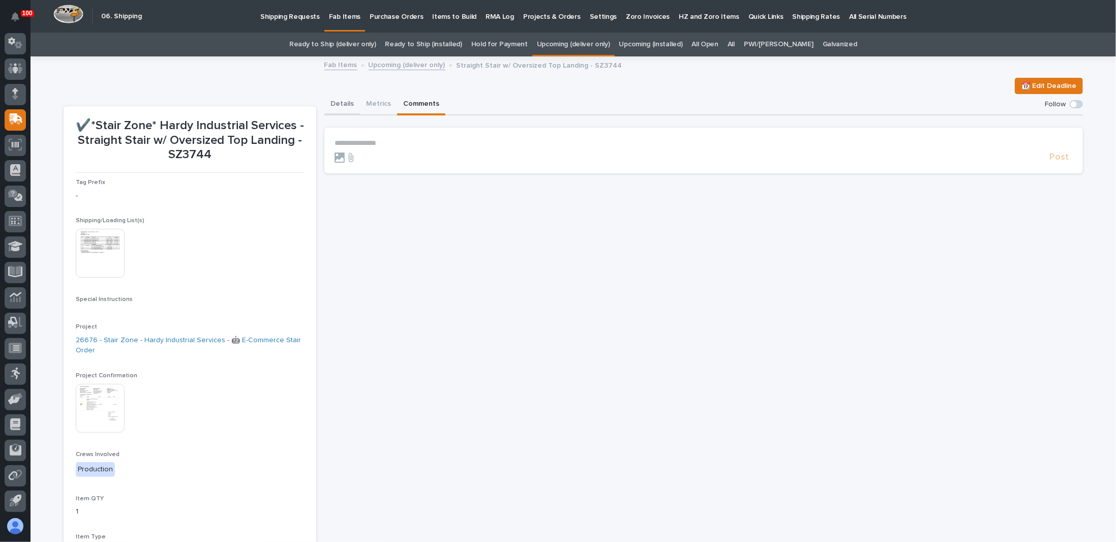
click at [331, 107] on button "Details" at bounding box center [342, 104] width 36 height 21
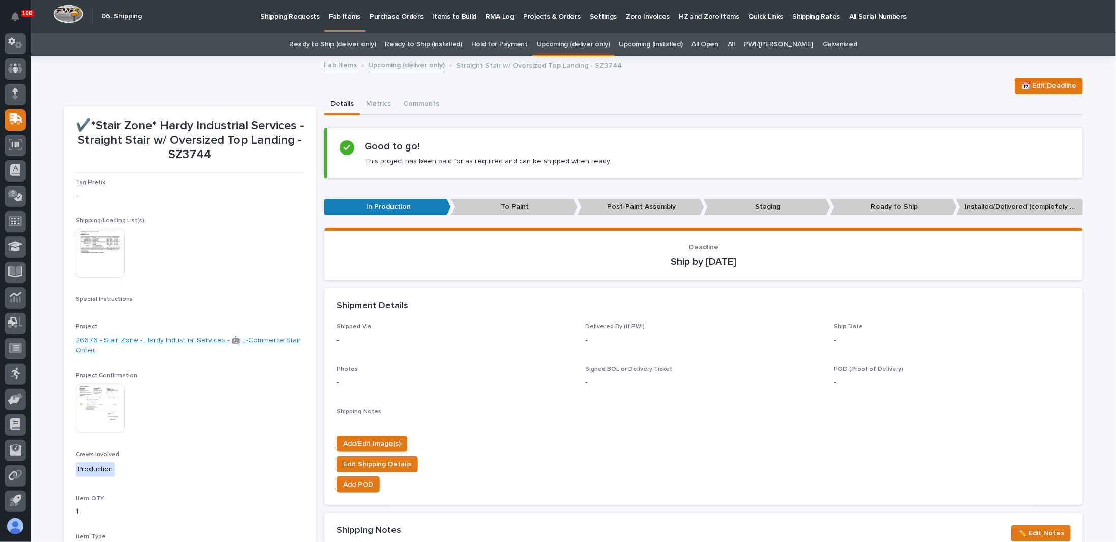
click at [156, 337] on link "26676 - Stair Zone - Hardy Industrial Services - 🤖 E-Commerce Stair Order" at bounding box center [190, 345] width 228 height 21
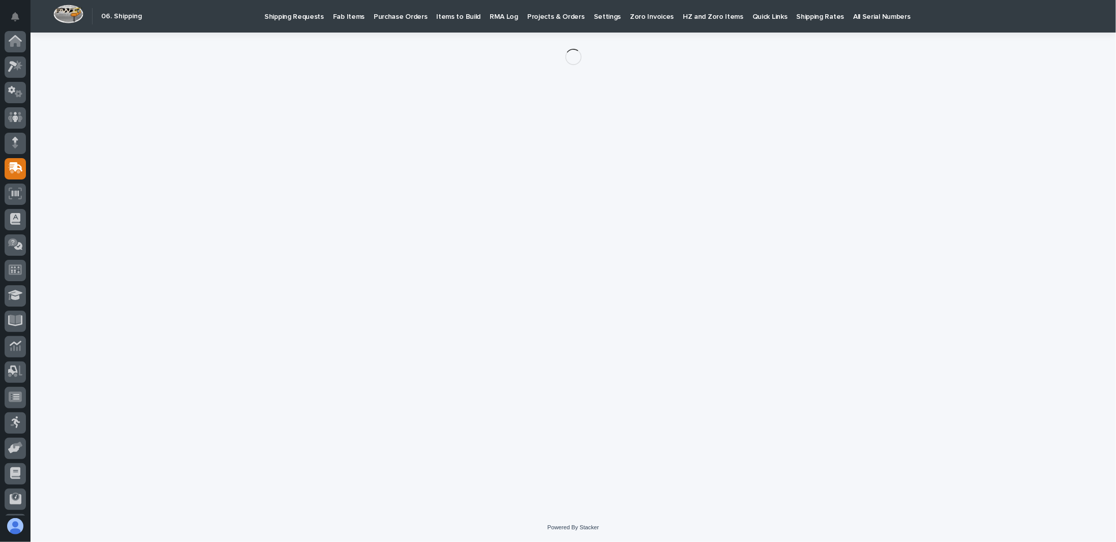
scroll to position [49, 0]
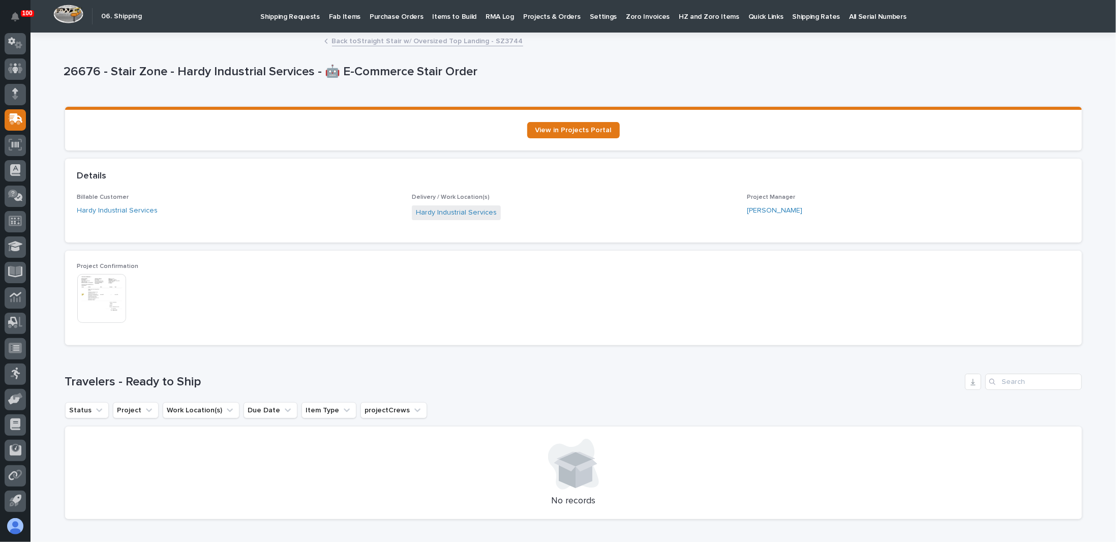
click at [354, 39] on link "Back to Straight Stair w/ Oversized Top Landing - SZ3744" at bounding box center [427, 41] width 191 height 12
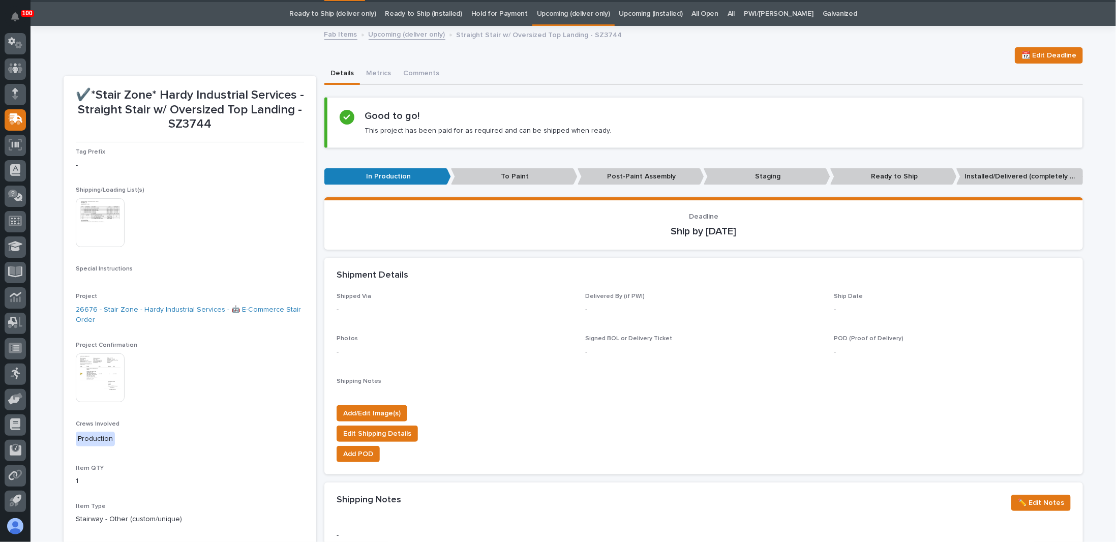
scroll to position [32, 0]
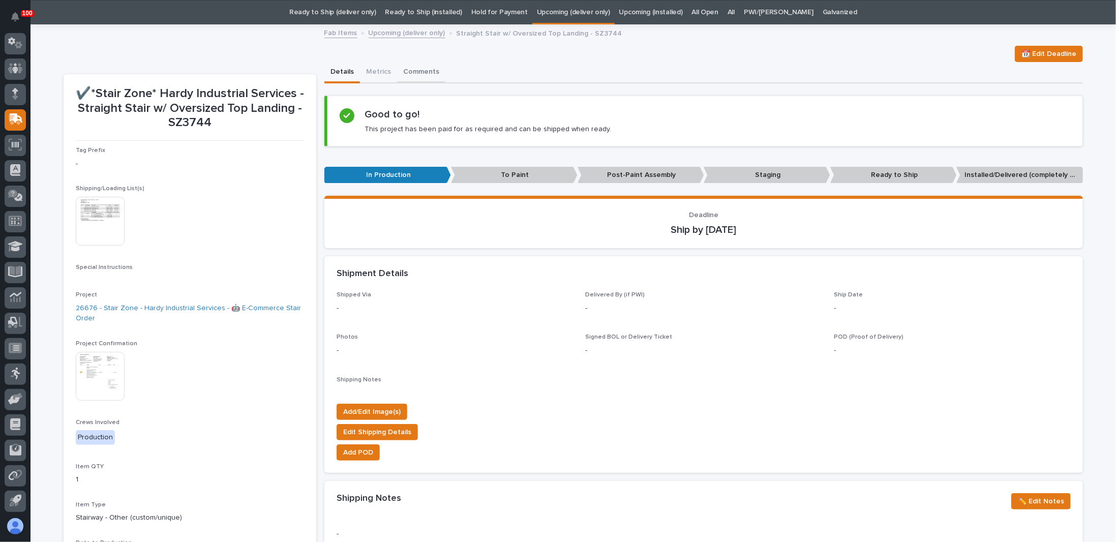
click at [416, 74] on button "Comments" at bounding box center [421, 72] width 48 height 21
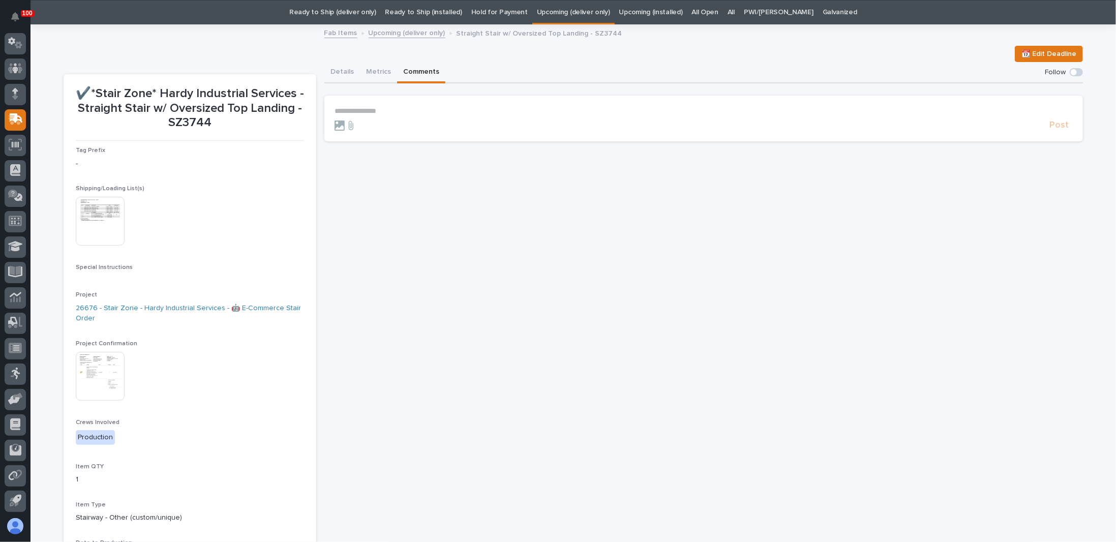
click at [377, 110] on p "**********" at bounding box center [704, 111] width 738 height 9
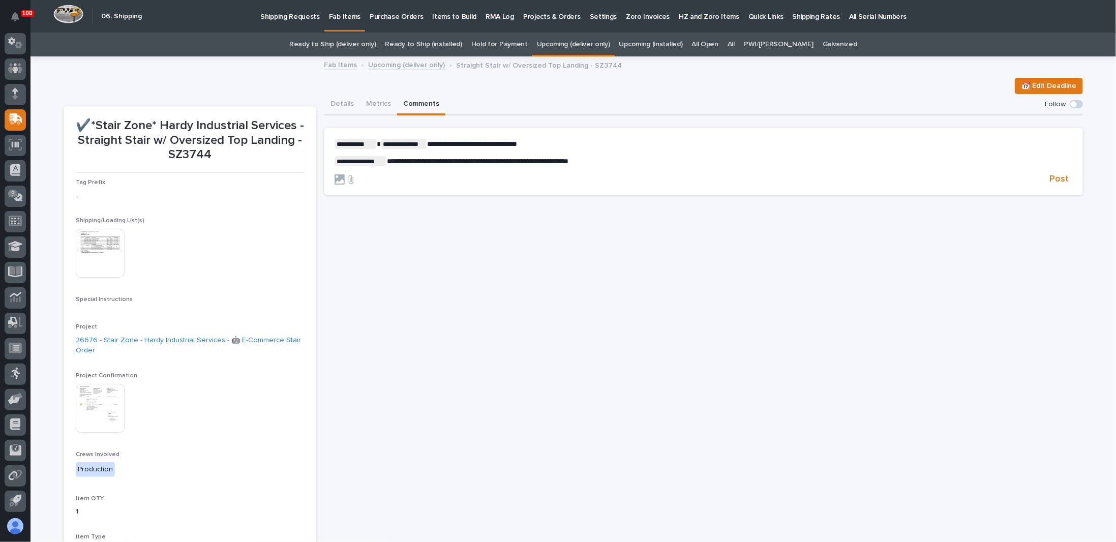
click at [452, 159] on span "**********" at bounding box center [478, 161] width 182 height 7
click at [1054, 178] on span "Post" at bounding box center [1058, 179] width 19 height 12
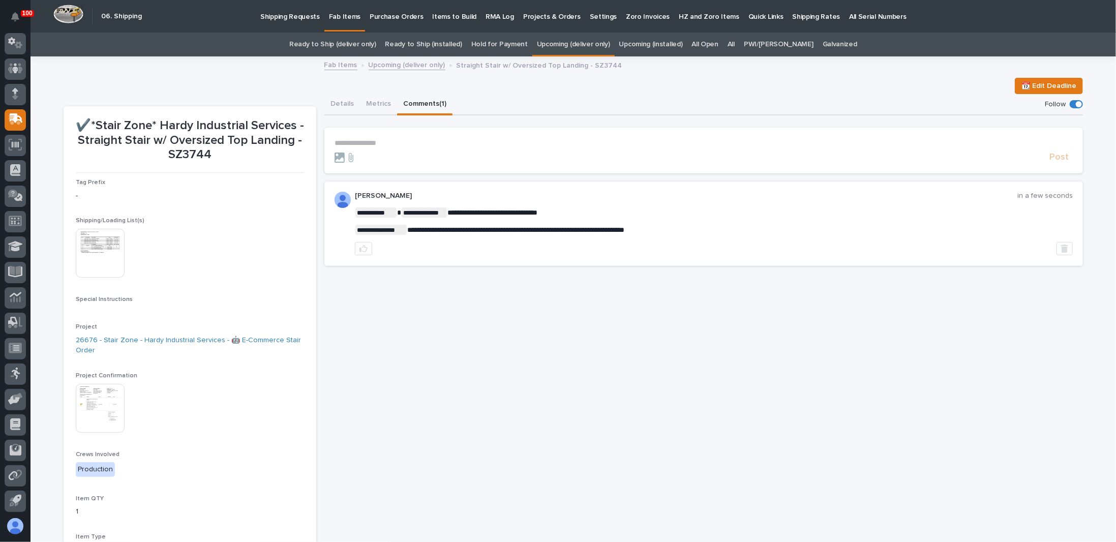
click at [402, 62] on link "Upcoming (deliver only)" at bounding box center [407, 64] width 77 height 12
